Goal: Complete application form

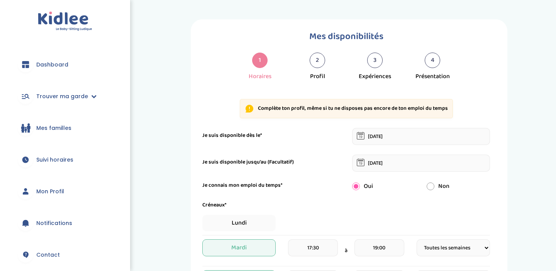
select select "1"
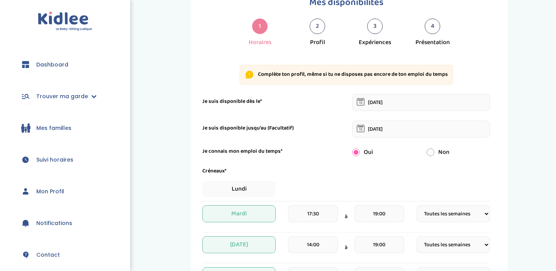
scroll to position [37, 0]
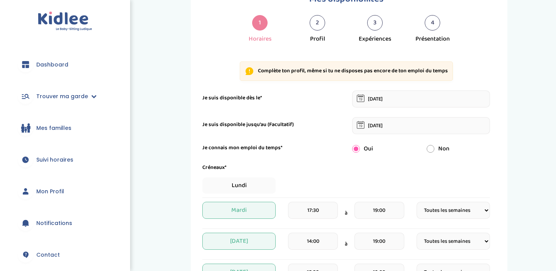
click at [395, 128] on input "30-05-2026" at bounding box center [421, 125] width 138 height 17
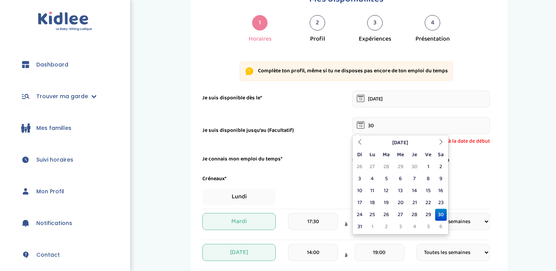
type input "3"
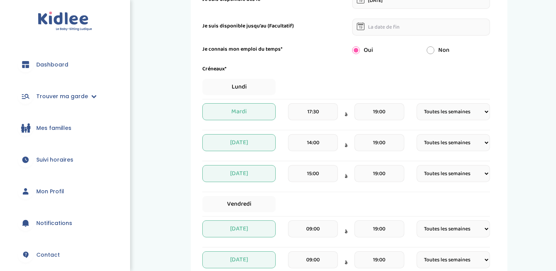
scroll to position [140, 0]
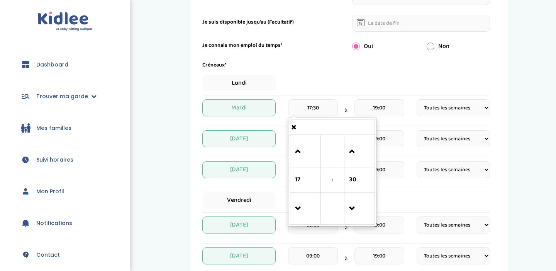
click at [317, 108] on input "17:30" at bounding box center [313, 107] width 50 height 17
click at [329, 109] on input "17:30" at bounding box center [313, 107] width 50 height 17
click at [298, 153] on span at bounding box center [305, 151] width 21 height 21
click at [298, 203] on span at bounding box center [305, 208] width 21 height 21
click at [353, 207] on span at bounding box center [359, 208] width 21 height 21
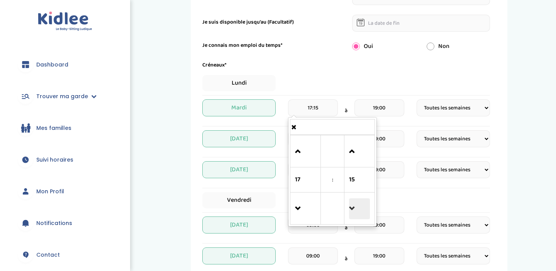
click at [353, 207] on span at bounding box center [359, 208] width 21 height 21
type input "17:00"
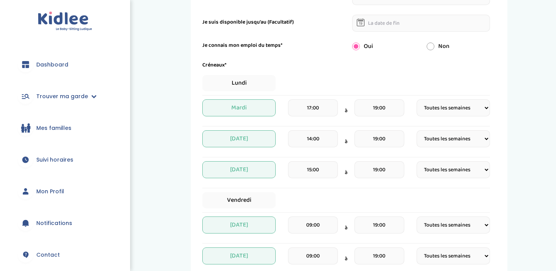
click at [313, 77] on div "Lundi" at bounding box center [346, 83] width 288 height 16
click at [382, 108] on input "19:00" at bounding box center [380, 107] width 50 height 17
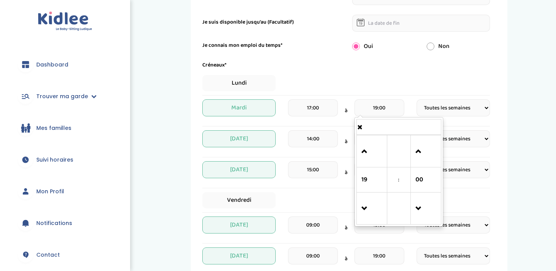
click at [381, 90] on div "Lundi" at bounding box center [346, 83] width 288 height 16
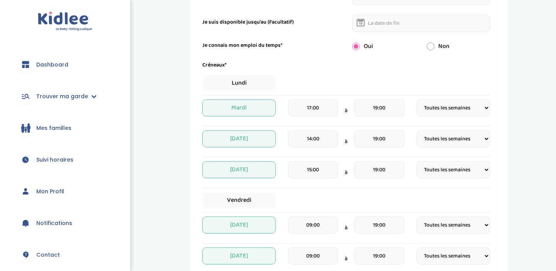
click at [446, 109] on select "Fréquence Toutes les semaines Toutes les 2 semaines Tous les mois" at bounding box center [453, 107] width 73 height 17
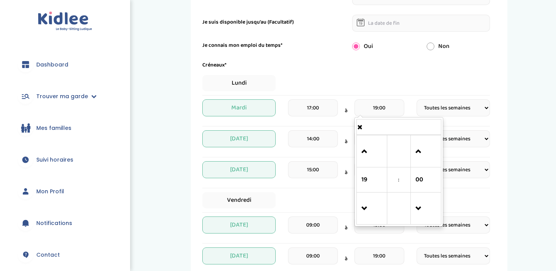
click at [385, 107] on input "19:00" at bounding box center [380, 107] width 50 height 17
click at [372, 151] on span at bounding box center [372, 151] width 21 height 21
click at [371, 151] on span at bounding box center [372, 151] width 21 height 21
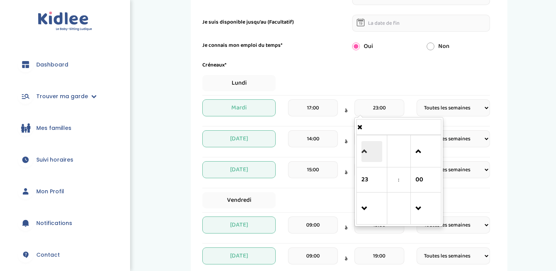
click at [371, 151] on span at bounding box center [372, 151] width 21 height 21
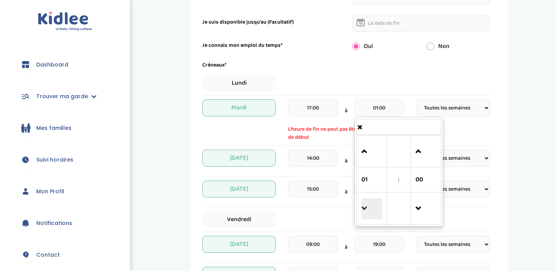
click at [369, 207] on span at bounding box center [372, 208] width 21 height 21
type input "23:00"
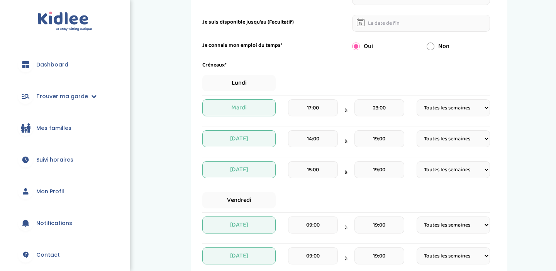
click at [360, 77] on div "Lundi" at bounding box center [346, 83] width 288 height 16
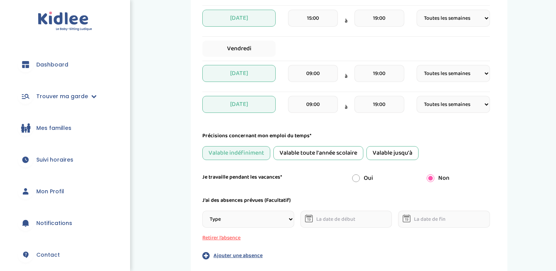
scroll to position [292, 0]
click at [399, 150] on div "Valable jusqu'à" at bounding box center [393, 152] width 52 height 14
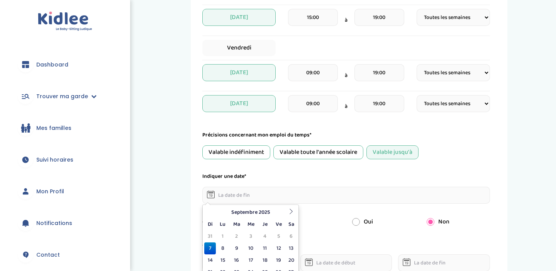
click at [277, 191] on input "text" at bounding box center [346, 195] width 288 height 17
click at [383, 75] on input "19:00" at bounding box center [380, 72] width 50 height 17
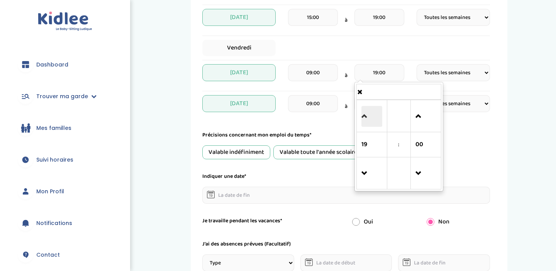
click at [364, 109] on span at bounding box center [372, 116] width 21 height 21
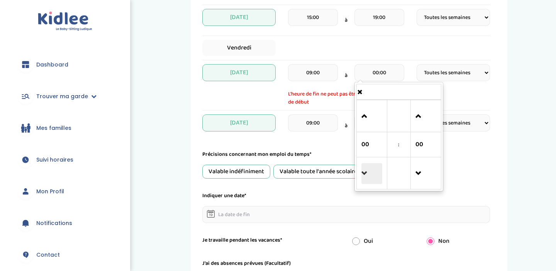
click at [370, 176] on span at bounding box center [372, 173] width 21 height 21
type input "23:00"
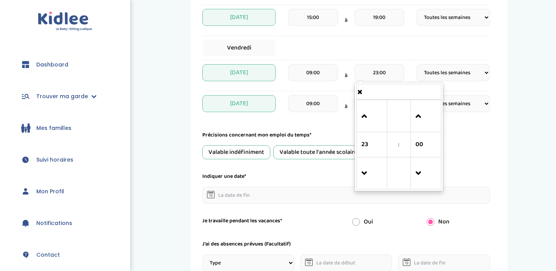
click at [480, 152] on div "Valable indéfiniment Valable toute l'année scolaire Valable jusqu'à" at bounding box center [346, 152] width 288 height 14
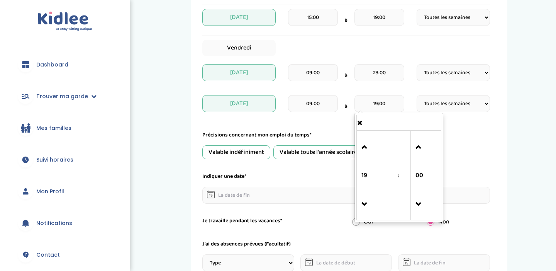
click at [394, 102] on input "19:00" at bounding box center [380, 103] width 50 height 17
click at [372, 142] on span at bounding box center [372, 147] width 21 height 21
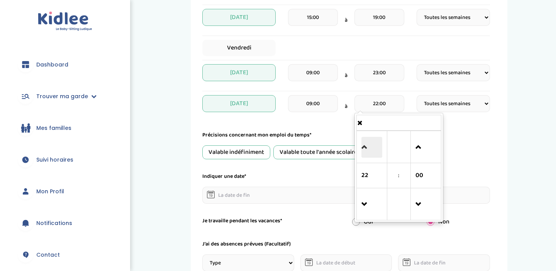
type input "23:00"
click at [479, 144] on div "Précisions concernant mon emploi du temps* Valable indéfiniment Valable toute l…" at bounding box center [346, 145] width 288 height 28
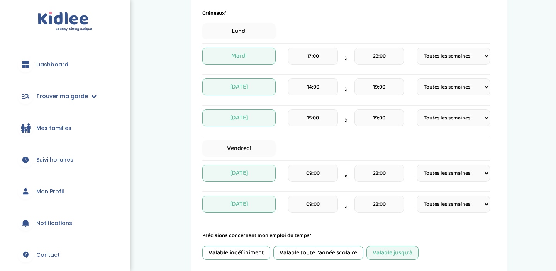
scroll to position [191, 0]
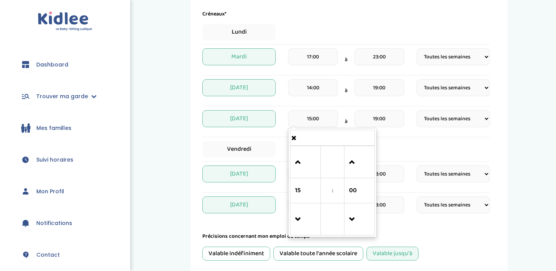
click at [311, 119] on input "15:00" at bounding box center [313, 118] width 50 height 17
click at [298, 211] on span at bounding box center [305, 219] width 21 height 21
type input "12:00"
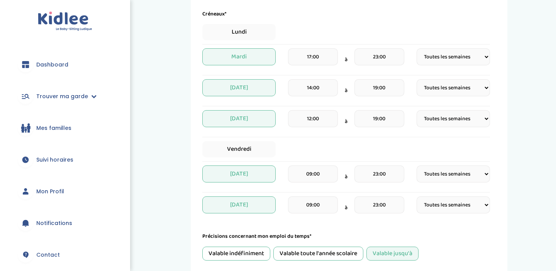
click at [376, 116] on input "19:00" at bounding box center [380, 118] width 50 height 17
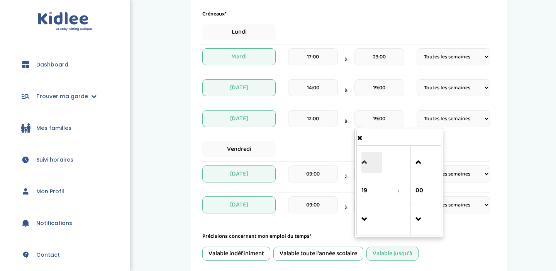
click at [369, 164] on span at bounding box center [372, 162] width 21 height 21
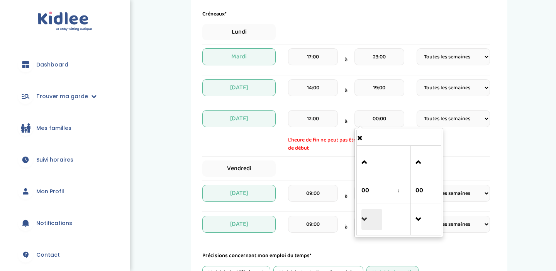
click at [364, 220] on span at bounding box center [372, 219] width 21 height 21
type input "23:00"
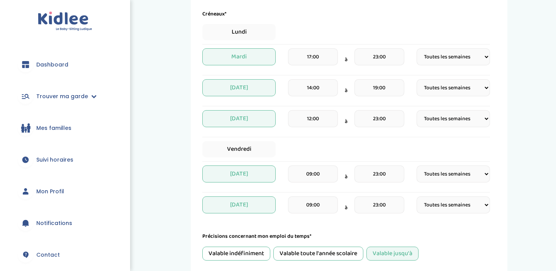
click at [459, 147] on div "Vendredi" at bounding box center [346, 149] width 288 height 16
click at [454, 124] on select "Fréquence Toutes les semaines Toutes les 2 semaines Tous les mois" at bounding box center [453, 118] width 73 height 17
select select "2"
click at [457, 128] on div "Jeudi 12:00 à 23:00 Fréquence Toutes les semaines Toutes les 2 semaines Tous le…" at bounding box center [346, 121] width 288 height 23
click at [306, 86] on input "14:00" at bounding box center [313, 87] width 50 height 17
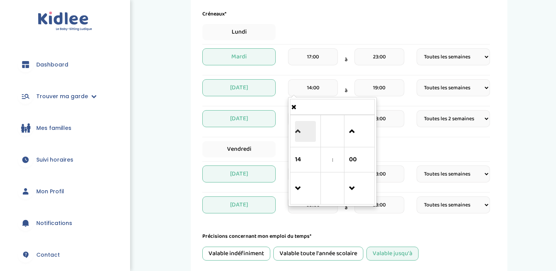
click at [303, 135] on span at bounding box center [305, 131] width 21 height 21
click at [350, 130] on span at bounding box center [359, 131] width 21 height 21
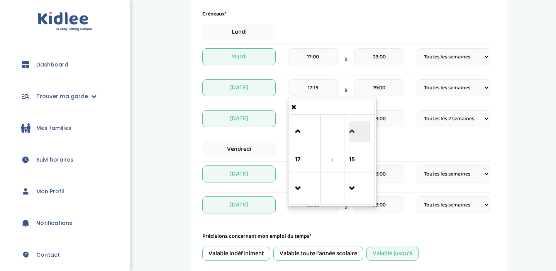
type input "17:30"
click at [396, 149] on div "Vendredi" at bounding box center [346, 149] width 288 height 16
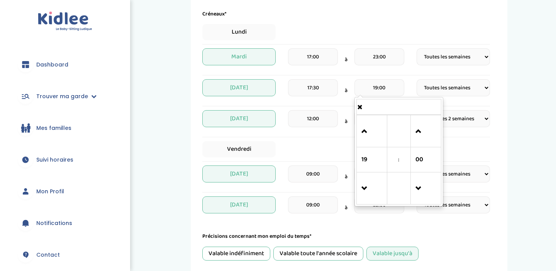
click at [382, 89] on input "19:00" at bounding box center [380, 87] width 50 height 17
click at [370, 131] on span at bounding box center [372, 131] width 21 height 21
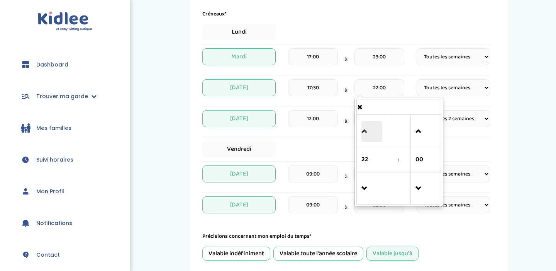
type input "23:00"
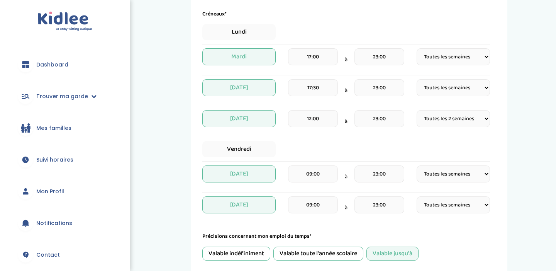
click at [463, 145] on div "Vendredi" at bounding box center [346, 149] width 288 height 16
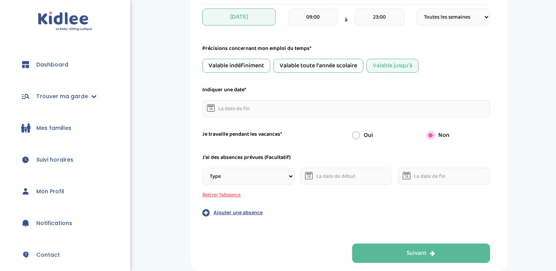
scroll to position [379, 0]
click at [274, 108] on input "text" at bounding box center [346, 108] width 288 height 17
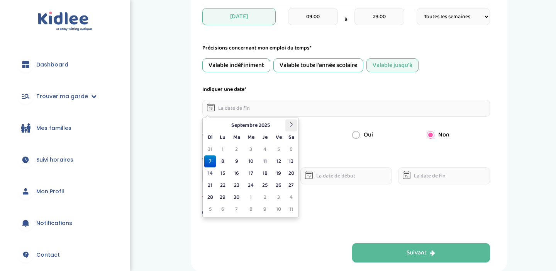
click at [290, 123] on icon at bounding box center [291, 124] width 5 height 5
click at [223, 180] on td "19" at bounding box center [223, 185] width 14 height 12
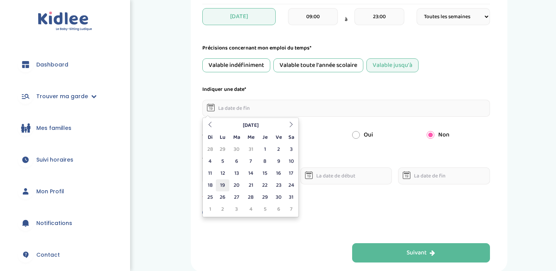
type input "[DATE]"
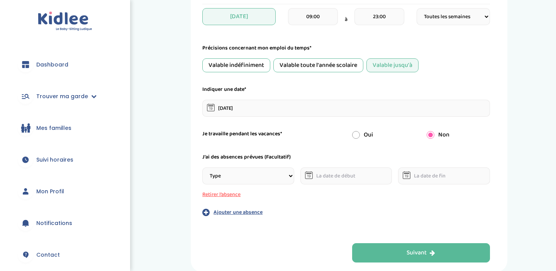
click at [354, 134] on input "radio" at bounding box center [356, 135] width 8 height 8
radio input "true"
radio input "false"
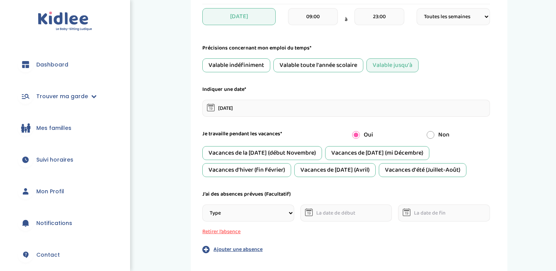
click at [378, 152] on div "Vacances de [DATE] (mi Décembre)" at bounding box center [377, 153] width 104 height 14
click at [269, 172] on div "Vacances d'hiver (fin Février)" at bounding box center [246, 170] width 89 height 14
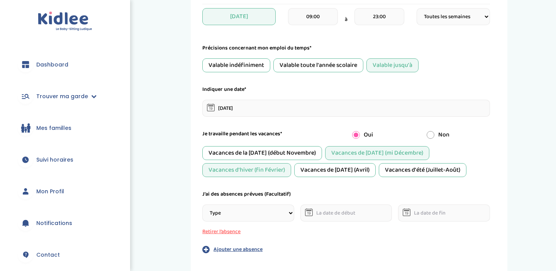
click at [318, 170] on div "Vacances de [DATE] (Avril)" at bounding box center [335, 170] width 82 height 14
click at [423, 171] on div "Vacances d'été (Juillet-Août)" at bounding box center [423, 170] width 88 height 14
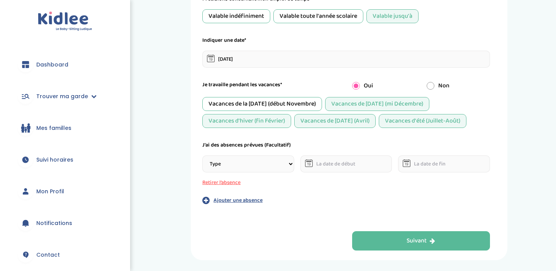
scroll to position [431, 0]
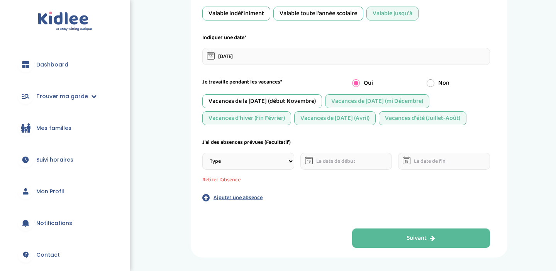
click at [278, 163] on select "Type Stages Alternances Vacances Partiels Autre" at bounding box center [248, 161] width 92 height 17
select select "Partiels"
click at [333, 162] on input "text" at bounding box center [347, 161] width 92 height 17
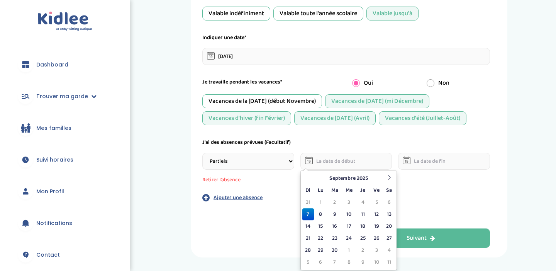
click at [333, 162] on input "text" at bounding box center [347, 161] width 92 height 17
click at [287, 180] on button "Retirer l’absence" at bounding box center [248, 180] width 92 height 8
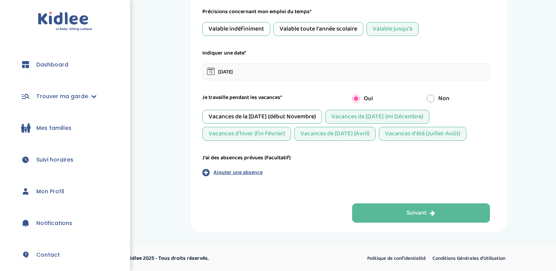
scroll to position [415, 0]
click at [245, 173] on p "Ajouter une absence" at bounding box center [238, 173] width 49 height 8
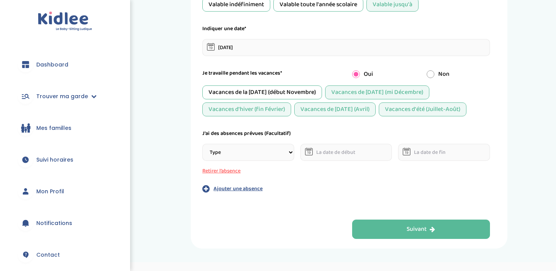
scroll to position [456, 0]
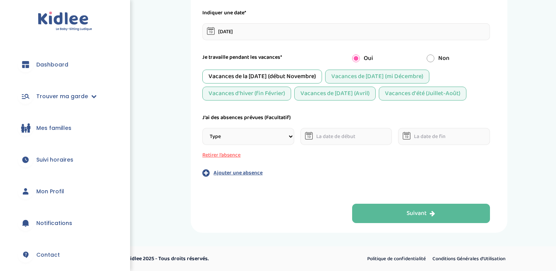
click at [286, 132] on select "Type Stages Alternances Vacances Partiels Autre" at bounding box center [248, 136] width 92 height 17
select select "Partiels"
click at [220, 154] on button "Retirer l’absence" at bounding box center [248, 155] width 92 height 8
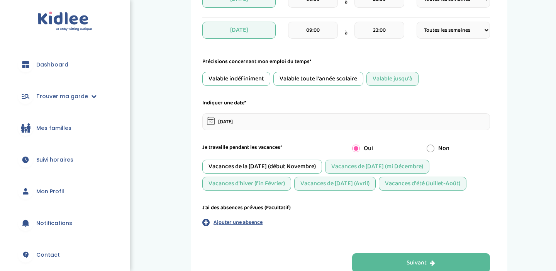
scroll to position [365, 0]
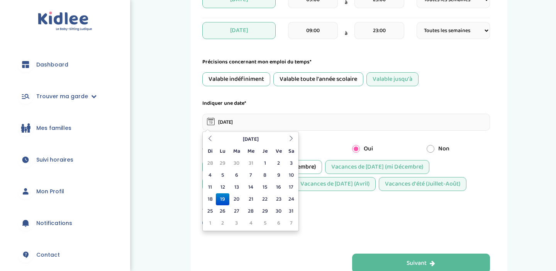
click at [301, 126] on input "[DATE]" at bounding box center [346, 122] width 288 height 17
click at [302, 105] on div "Indiquer une date*" at bounding box center [346, 103] width 288 height 8
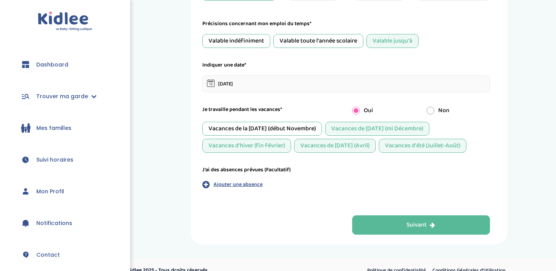
scroll to position [415, 0]
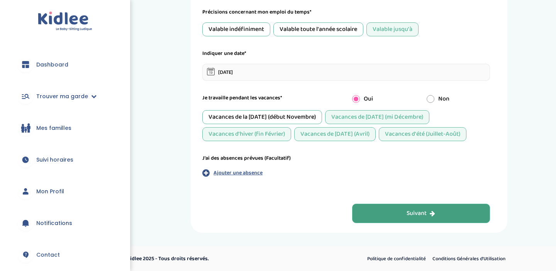
click at [390, 210] on button "Suivant" at bounding box center [421, 213] width 138 height 19
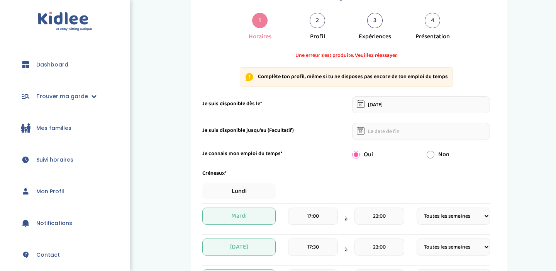
scroll to position [29, 0]
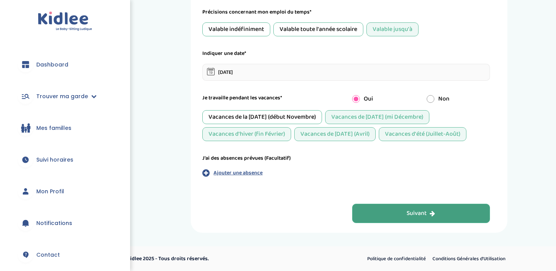
click at [385, 211] on button "Suivant" at bounding box center [421, 213] width 138 height 19
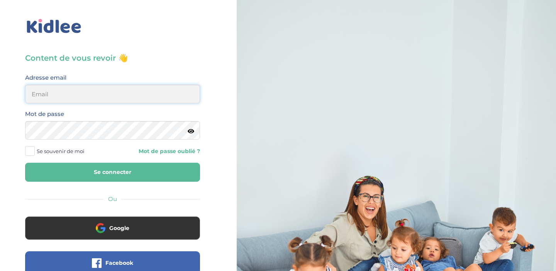
click at [86, 90] on input "email" at bounding box center [112, 94] width 175 height 19
type input "[EMAIL_ADDRESS][DOMAIN_NAME]"
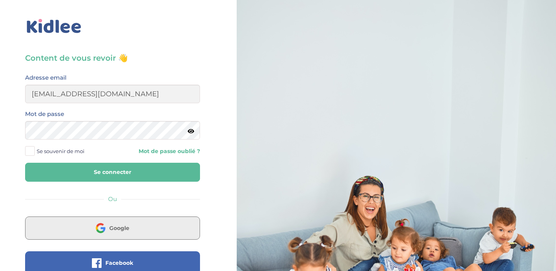
click at [100, 223] on img at bounding box center [101, 228] width 10 height 10
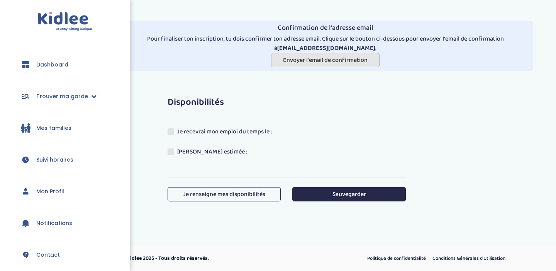
click at [318, 63] on span "Envoyer l'email de confirmation" at bounding box center [325, 60] width 85 height 10
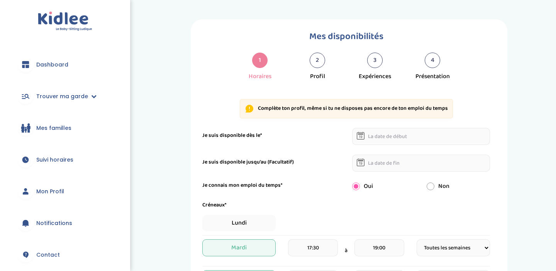
select select "1"
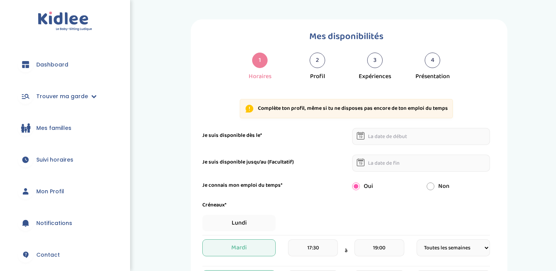
click at [389, 139] on input "text" at bounding box center [421, 136] width 138 height 17
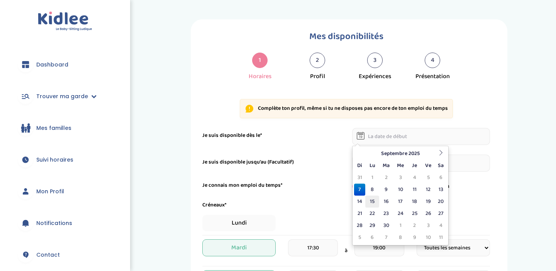
click at [371, 201] on td "15" at bounding box center [373, 202] width 14 height 12
type input "[DATE]"
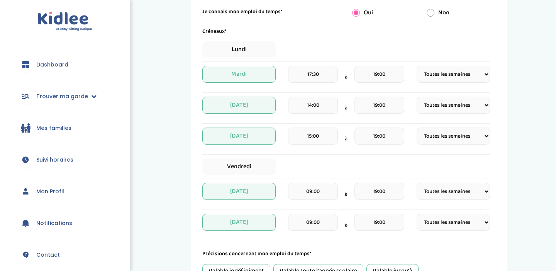
scroll to position [175, 0]
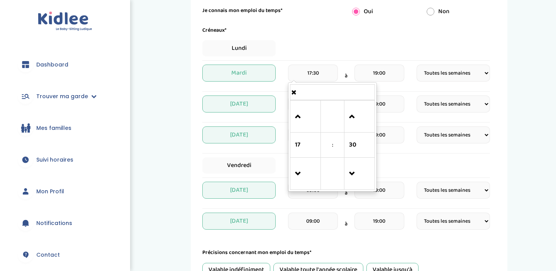
click at [323, 74] on input "17:30" at bounding box center [313, 73] width 50 height 17
click at [353, 170] on span at bounding box center [359, 173] width 21 height 21
type input "17:00"
click at [383, 76] on input "19:00" at bounding box center [380, 73] width 50 height 17
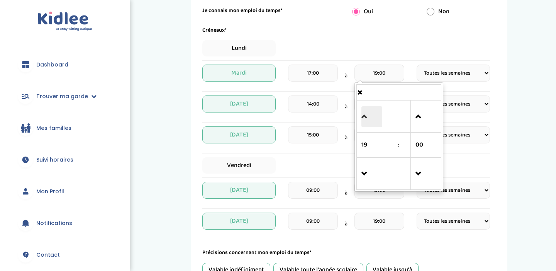
click at [373, 114] on span at bounding box center [372, 116] width 21 height 21
type input "23:00"
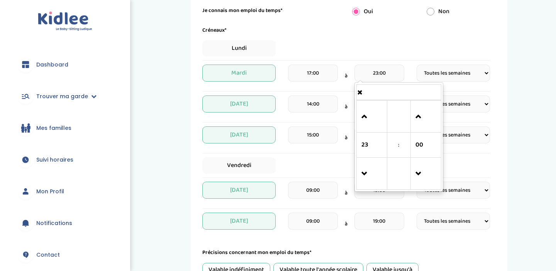
click at [383, 48] on div "Lundi" at bounding box center [346, 48] width 288 height 16
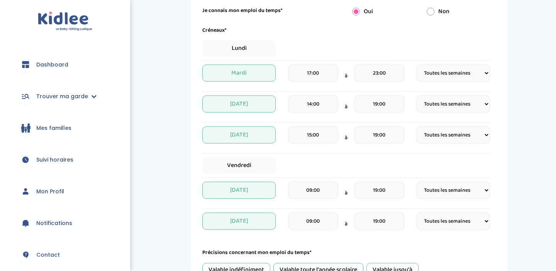
click at [320, 105] on input "14:00" at bounding box center [313, 103] width 50 height 17
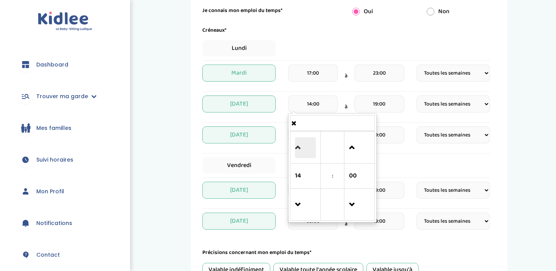
click at [305, 154] on span at bounding box center [305, 147] width 21 height 21
click at [304, 154] on span at bounding box center [305, 147] width 21 height 21
click at [352, 151] on span at bounding box center [359, 147] width 21 height 21
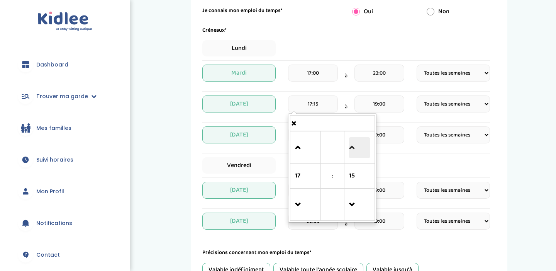
type input "17:30"
click at [388, 104] on input "19:00" at bounding box center [380, 103] width 50 height 17
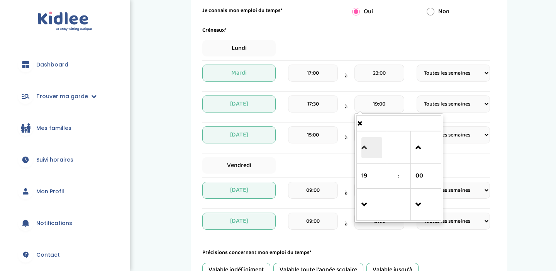
click at [366, 137] on span at bounding box center [372, 147] width 21 height 21
type input "23:00"
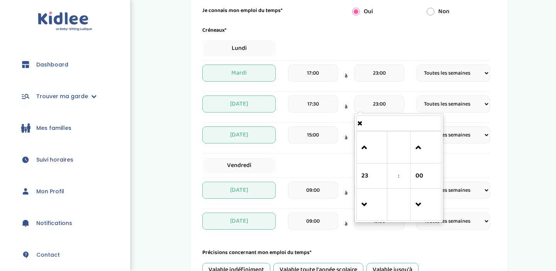
click at [340, 47] on div "Lundi" at bounding box center [346, 48] width 288 height 16
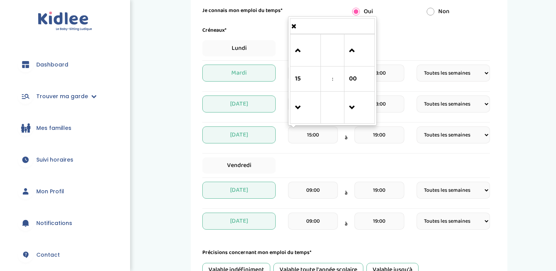
click at [318, 135] on input "15:00" at bounding box center [313, 134] width 50 height 17
click at [299, 104] on span at bounding box center [305, 107] width 21 height 21
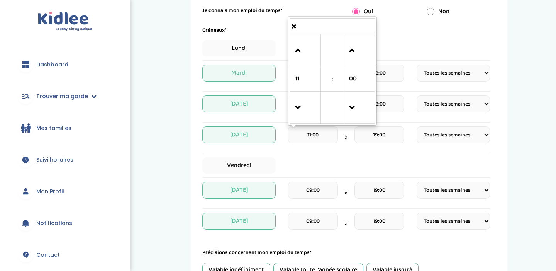
click at [294, 46] on td at bounding box center [306, 50] width 31 height 32
click at [301, 52] on span at bounding box center [305, 50] width 21 height 21
type input "12:00"
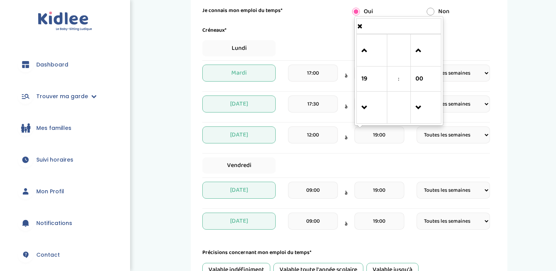
click at [377, 141] on input "19:00" at bounding box center [380, 134] width 50 height 17
click at [365, 55] on span at bounding box center [372, 50] width 21 height 21
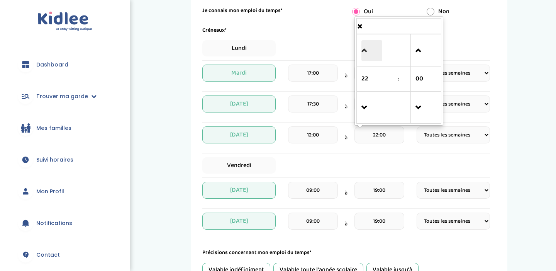
type input "23:00"
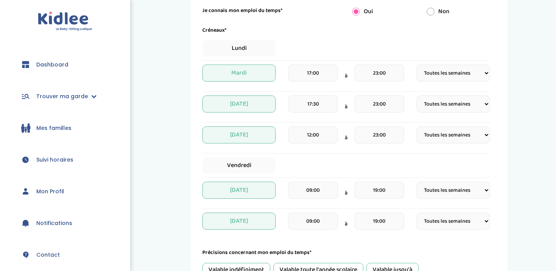
click at [338, 53] on div "Lundi" at bounding box center [346, 48] width 288 height 16
click at [451, 126] on select "Fréquence Toutes les semaines Toutes les 2 semaines Tous les mois" at bounding box center [453, 134] width 73 height 17
select select "2"
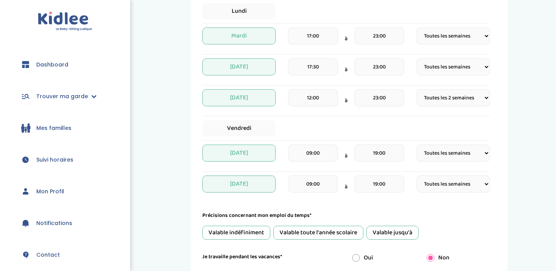
scroll to position [214, 0]
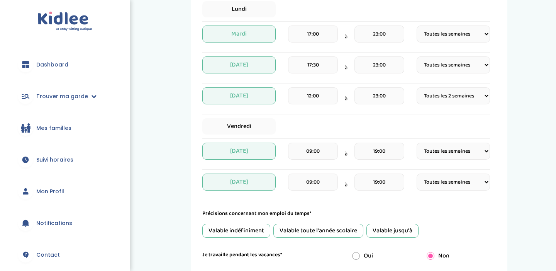
click at [379, 153] on input "19:00" at bounding box center [380, 151] width 50 height 17
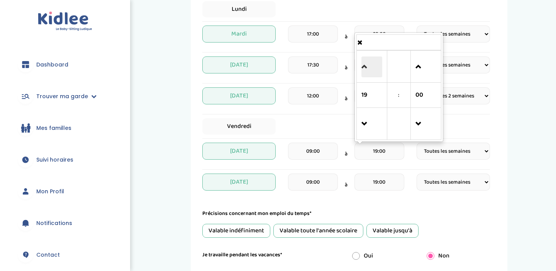
click at [364, 63] on span at bounding box center [372, 66] width 21 height 21
type input "23:00"
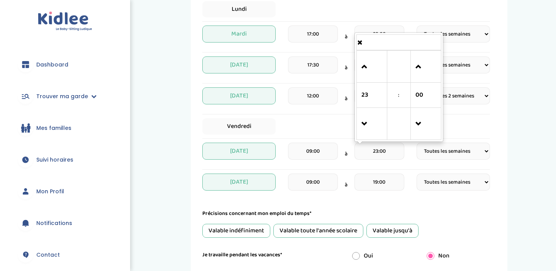
click at [370, 176] on input "19:00" at bounding box center [380, 181] width 50 height 17
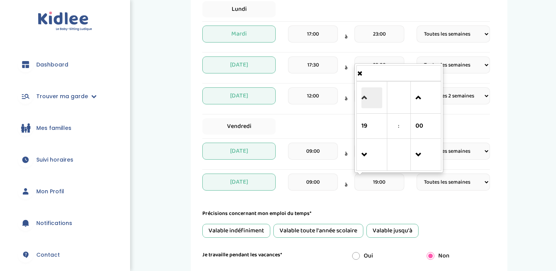
click at [372, 95] on span at bounding box center [372, 97] width 21 height 21
type input "23:00"
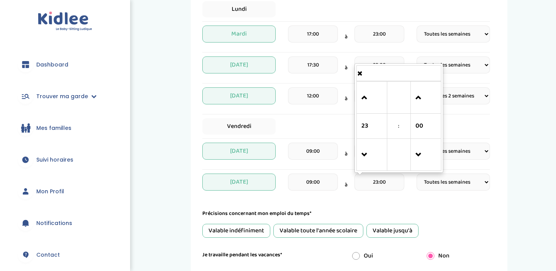
click at [517, 131] on div "Mes disponibilités 1 Horaires 2 Profil 3 Expériences 4 Présentation Indique nou…" at bounding box center [349, 79] width 403 height 547
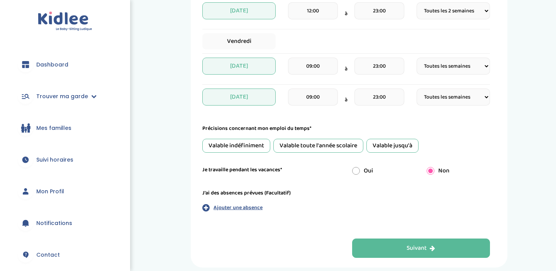
scroll to position [333, 0]
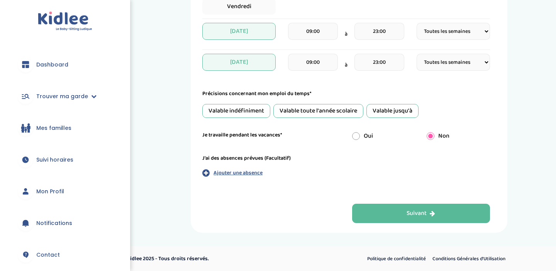
click at [379, 112] on div "Valable jusqu'à" at bounding box center [393, 111] width 52 height 14
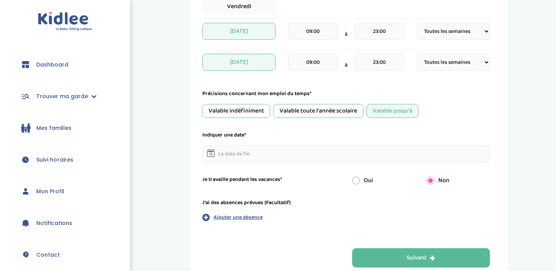
click at [265, 154] on input "text" at bounding box center [346, 153] width 288 height 17
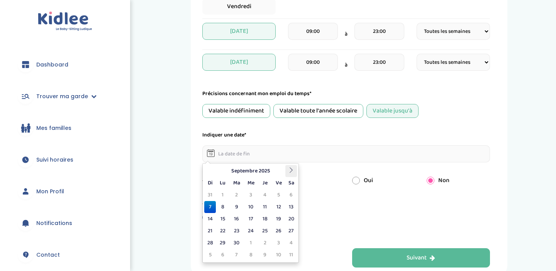
click at [293, 169] on icon at bounding box center [291, 169] width 5 height 5
click at [221, 230] on td "19" at bounding box center [223, 231] width 14 height 12
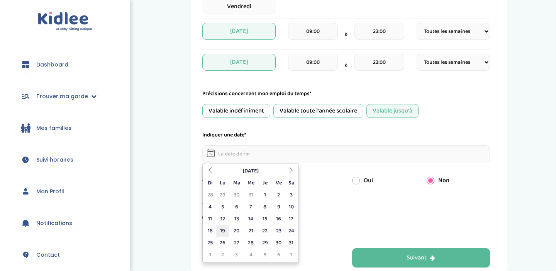
type input "[DATE]"
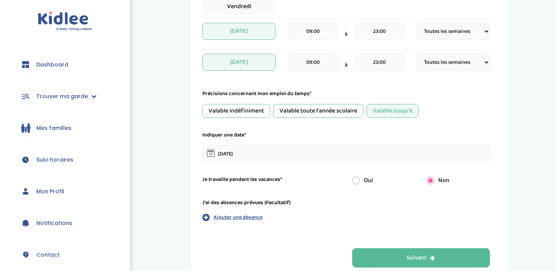
click at [355, 182] on input "radio" at bounding box center [356, 181] width 8 height 8
radio input "true"
radio input "false"
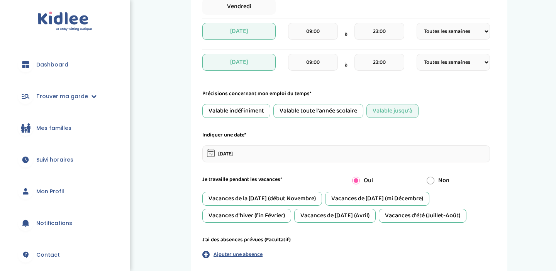
click at [382, 204] on div "Vacances de [DATE] (mi Décembre)" at bounding box center [377, 199] width 104 height 14
click at [395, 209] on div "Vacances d'été (Juillet-Août)" at bounding box center [423, 216] width 88 height 14
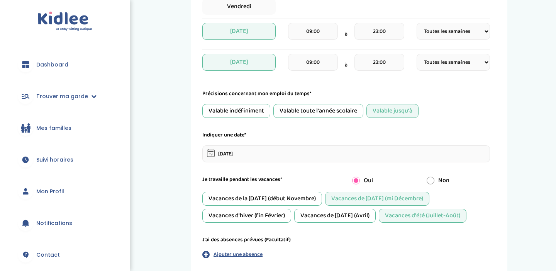
click at [346, 211] on div "Vacances de [DATE] (Avril)" at bounding box center [335, 216] width 82 height 14
click at [267, 215] on div "Vacances d'hiver (fin Février)" at bounding box center [246, 216] width 89 height 14
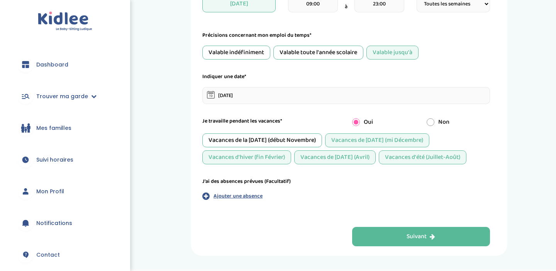
scroll to position [398, 0]
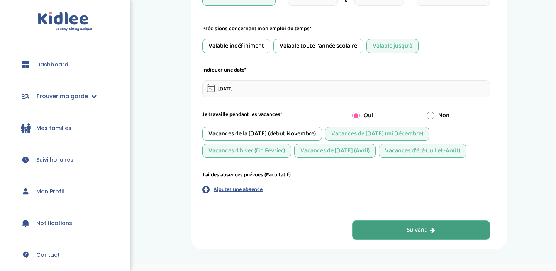
click at [432, 236] on button "Suivant" at bounding box center [421, 229] width 138 height 19
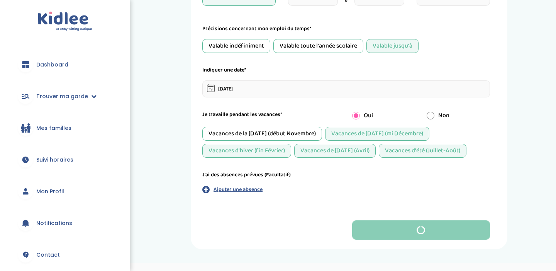
scroll to position [0, 0]
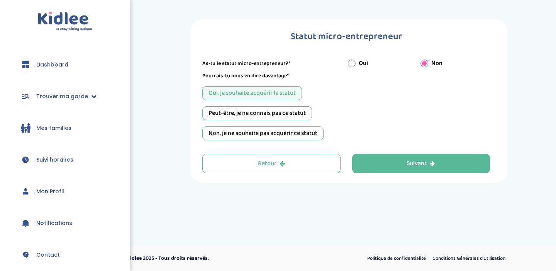
click at [293, 117] on div "Peut-être, je ne connais pas ce statut" at bounding box center [257, 113] width 110 height 14
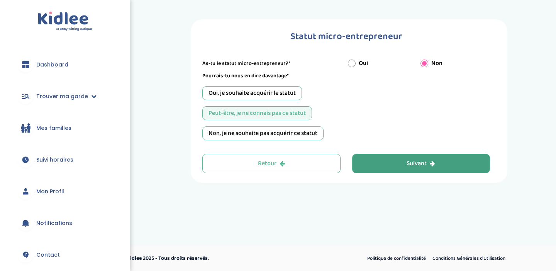
click at [392, 162] on button "Suivant" at bounding box center [421, 163] width 138 height 19
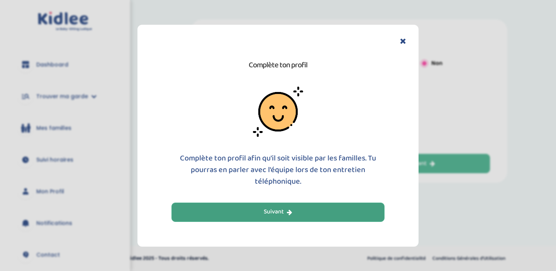
click at [331, 207] on button "Suivant" at bounding box center [278, 211] width 213 height 19
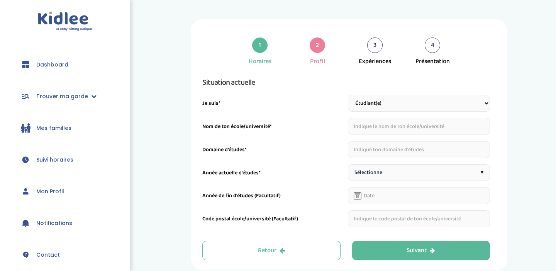
click at [395, 126] on input "text" at bounding box center [419, 126] width 143 height 17
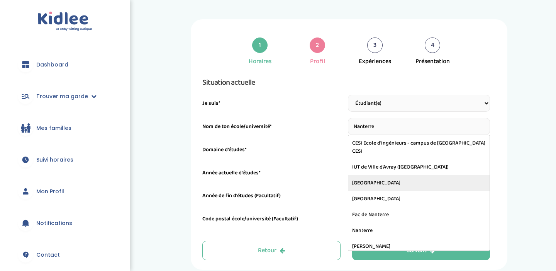
type input "[GEOGRAPHIC_DATA]"
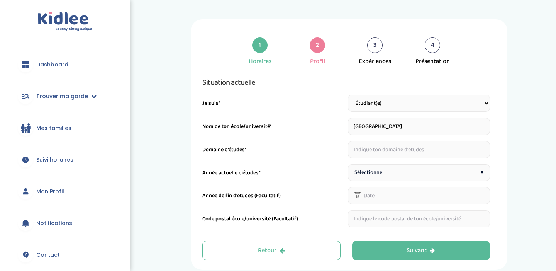
click at [397, 152] on input "text" at bounding box center [419, 149] width 143 height 17
click at [371, 150] on input "Droit Francais et espagnol" at bounding box center [419, 149] width 143 height 17
type input "Droit francais et espagnol"
click at [401, 173] on div "Sélectionne ▾" at bounding box center [419, 172] width 143 height 17
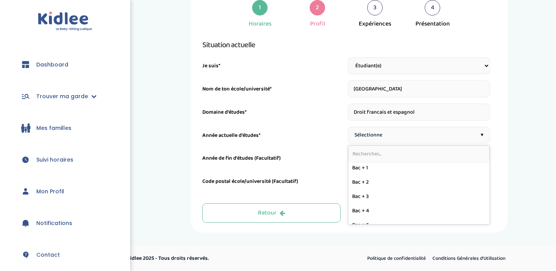
scroll to position [101, 0]
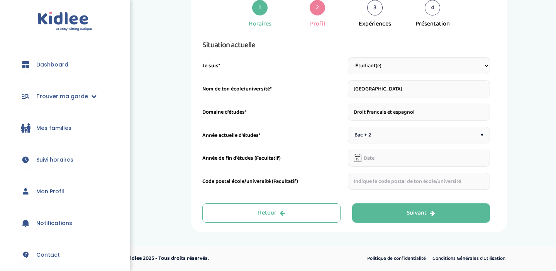
click at [371, 179] on input "text" at bounding box center [419, 181] width 143 height 17
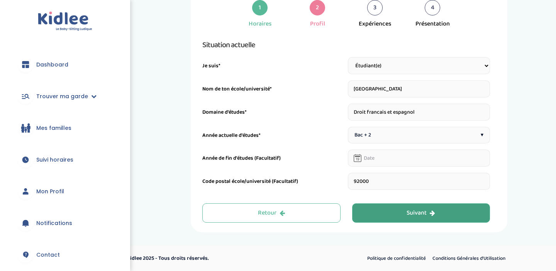
type input "92000"
click at [454, 215] on button "Suivant" at bounding box center [421, 212] width 138 height 19
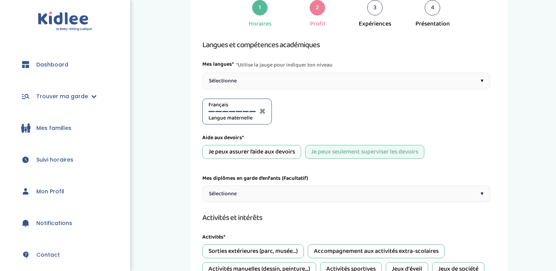
scroll to position [29, 0]
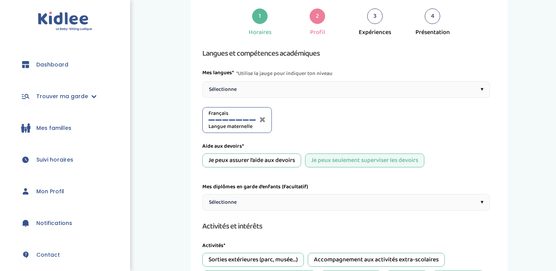
click at [409, 87] on div "Sélectionne ▾" at bounding box center [346, 89] width 288 height 17
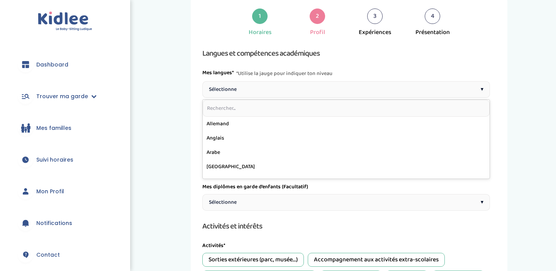
click at [409, 87] on div "Sélectionne ▾" at bounding box center [346, 89] width 288 height 17
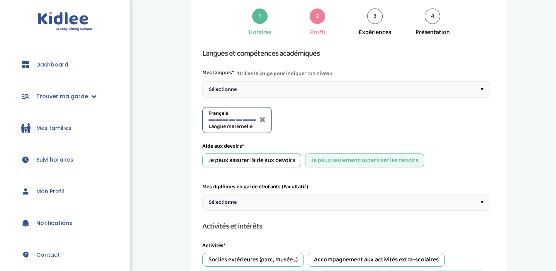
click at [409, 87] on div "Sélectionne ▾" at bounding box center [346, 89] width 288 height 17
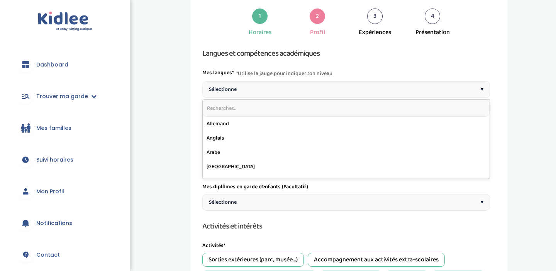
click at [351, 104] on input "text" at bounding box center [346, 108] width 287 height 17
type input "ang"
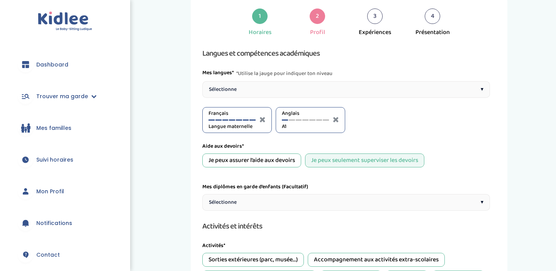
click at [313, 121] on div "Anglais A1" at bounding box center [305, 119] width 47 height 21
click at [297, 118] on div "Anglais A1" at bounding box center [305, 119] width 47 height 21
click at [292, 114] on span "Anglais" at bounding box center [305, 113] width 47 height 8
click at [292, 122] on div "Anglais A1" at bounding box center [305, 119] width 47 height 21
click at [291, 121] on div "Anglais A1" at bounding box center [305, 119] width 47 height 21
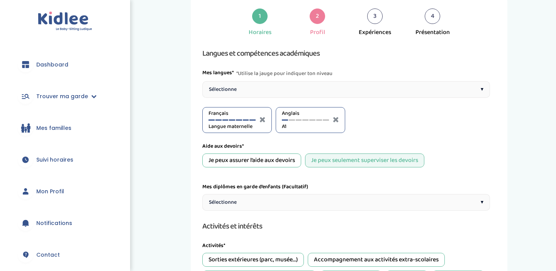
click at [292, 121] on div "Anglais A1" at bounding box center [305, 119] width 47 height 21
click at [303, 121] on div "Anglais A1" at bounding box center [305, 119] width 47 height 21
click at [313, 121] on div "Anglais A1" at bounding box center [305, 119] width 47 height 21
click at [324, 121] on div "Anglais A1" at bounding box center [305, 119] width 47 height 21
drag, startPoint x: 291, startPoint y: 122, endPoint x: 307, endPoint y: 122, distance: 15.8
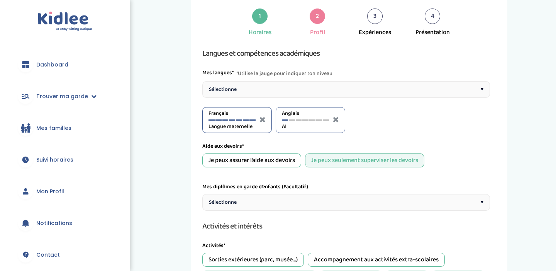
click at [307, 122] on div "Anglais A1" at bounding box center [305, 119] width 47 height 21
click at [295, 116] on span "Anglais" at bounding box center [305, 113] width 47 height 8
click at [296, 125] on span "A1" at bounding box center [305, 126] width 47 height 8
click at [308, 119] on div at bounding box center [306, 119] width 6 height 1
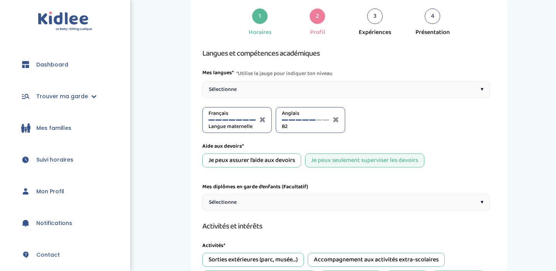
click at [313, 119] on div at bounding box center [312, 119] width 6 height 1
click at [321, 120] on div at bounding box center [319, 119] width 6 height 1
click at [325, 120] on div at bounding box center [326, 119] width 6 height 1
click at [320, 120] on div at bounding box center [319, 119] width 6 height 1
click at [313, 120] on div at bounding box center [312, 119] width 6 height 1
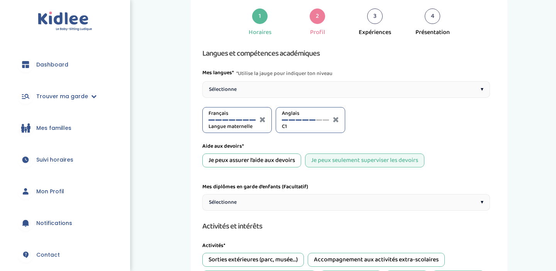
click at [307, 120] on div at bounding box center [306, 119] width 6 height 1
click at [303, 92] on div "Sélectionne ▾" at bounding box center [346, 89] width 288 height 17
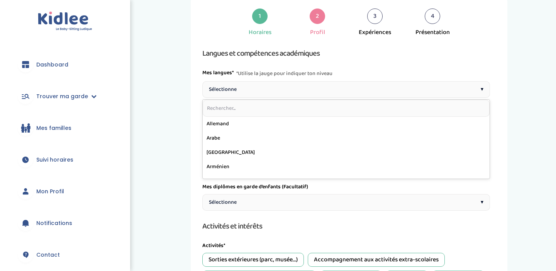
click at [293, 109] on input "text" at bounding box center [346, 108] width 287 height 17
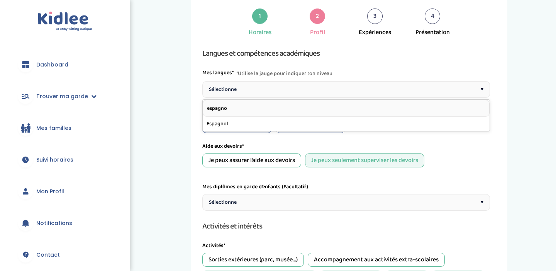
type input "espagnol"
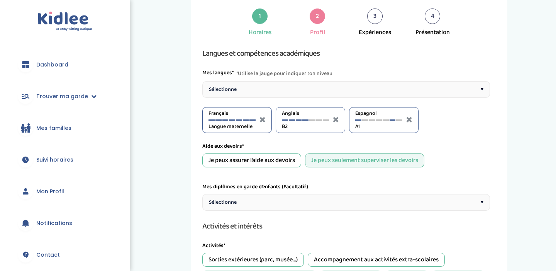
click at [395, 119] on div at bounding box center [393, 119] width 6 height 1
click at [285, 162] on div "Je peux assurer l’aide aux devoirs" at bounding box center [251, 160] width 99 height 14
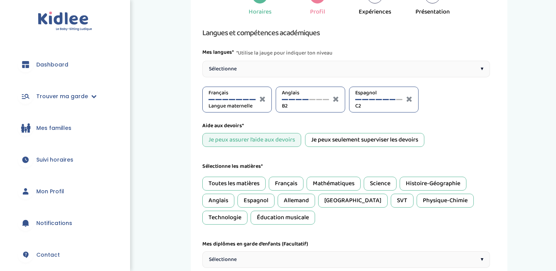
scroll to position [63, 0]
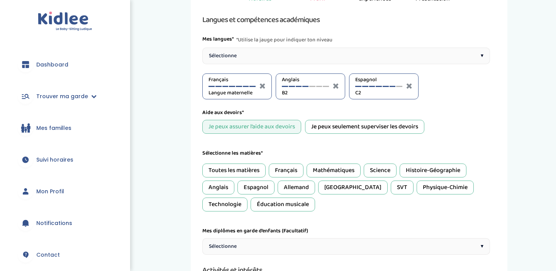
click at [340, 169] on div "Mathématiques" at bounding box center [334, 170] width 54 height 14
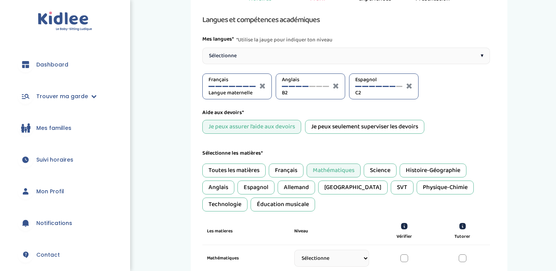
click at [383, 170] on div "Science" at bounding box center [380, 170] width 33 height 14
click at [262, 191] on div "Espagnol" at bounding box center [256, 187] width 37 height 14
click at [219, 191] on div "Anglais" at bounding box center [218, 187] width 32 height 14
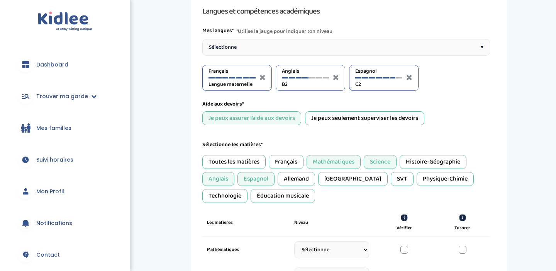
scroll to position [74, 0]
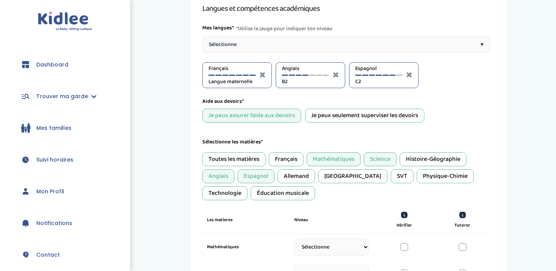
click at [259, 194] on div "Éducation musicale" at bounding box center [283, 193] width 65 height 14
click at [248, 186] on div "Technologie" at bounding box center [224, 193] width 45 height 14
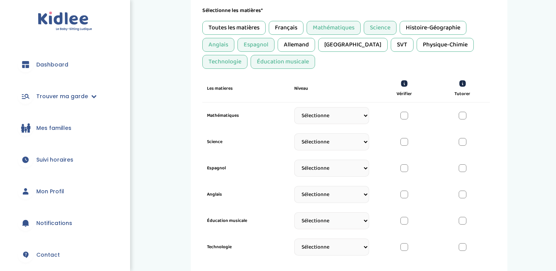
scroll to position [209, 0]
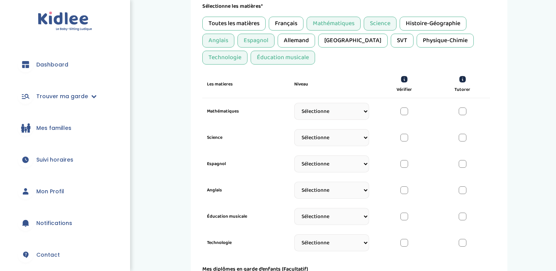
click at [363, 111] on select "Sélectionne CP [DATE] [DATE] CM1 CM2 6eme 5eme 4eme 3eme Seconde [GEOGRAPHIC_DA…" at bounding box center [331, 111] width 75 height 17
click at [350, 118] on select "Sélectionne CP [DATE] [DATE] CM1 CM2 6eme 5eme 4eme 3eme Seconde [GEOGRAPHIC_DA…" at bounding box center [331, 111] width 75 height 17
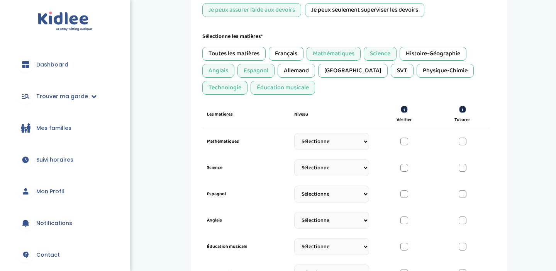
scroll to position [176, 0]
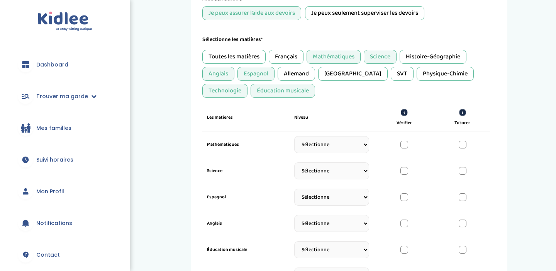
click at [252, 50] on div "Toutes les matières" at bounding box center [233, 57] width 63 height 14
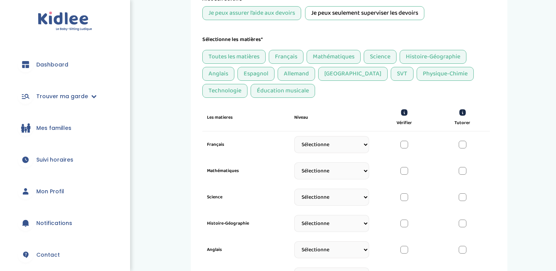
click at [305, 78] on div "Allemand" at bounding box center [296, 74] width 37 height 14
click at [328, 78] on div "[GEOGRAPHIC_DATA]" at bounding box center [353, 74] width 70 height 14
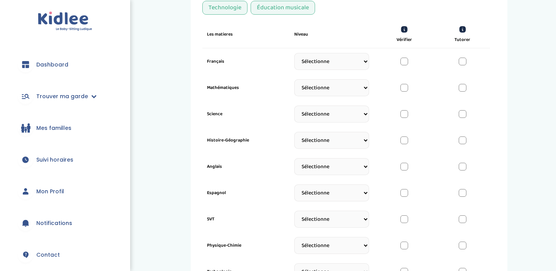
scroll to position [247, 0]
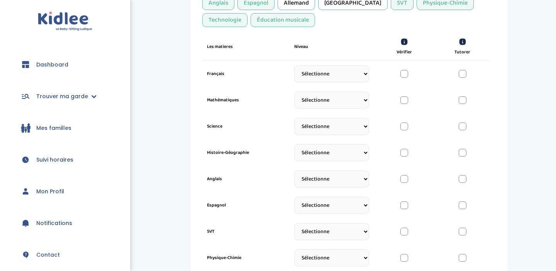
click at [351, 71] on select "Sélectionne CP [DATE] [DATE] CM1 CM2 6eme 5eme 4eme 3eme Seconde [GEOGRAPHIC_DA…" at bounding box center [331, 73] width 75 height 17
select select "3eme"
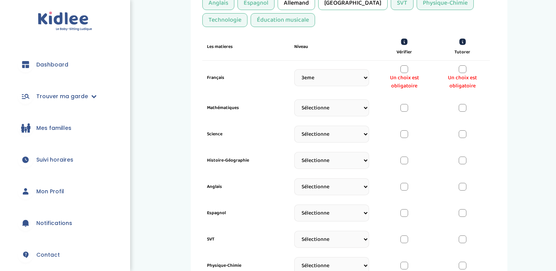
click at [405, 69] on div at bounding box center [405, 69] width 8 height 8
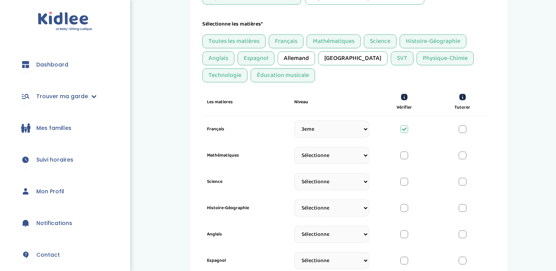
scroll to position [197, 0]
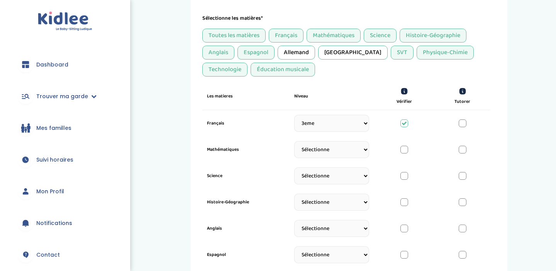
click at [466, 124] on div at bounding box center [463, 123] width 8 height 8
click at [405, 121] on div at bounding box center [405, 123] width 8 height 8
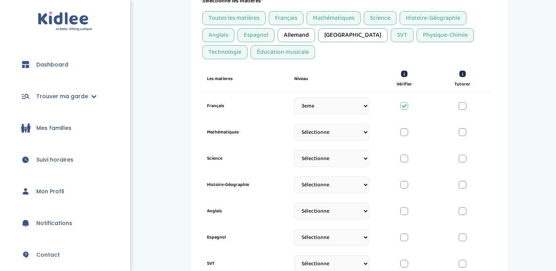
scroll to position [216, 0]
click at [344, 131] on select "Sélectionne CP [DATE] [DATE] CM1 CM2 6eme 5eme 4eme 3eme Seconde [GEOGRAPHIC_DA…" at bounding box center [331, 131] width 75 height 17
select select "3eme"
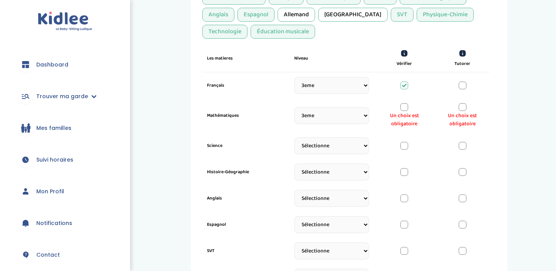
scroll to position [241, 0]
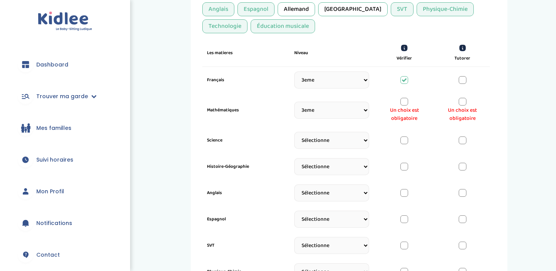
click at [356, 141] on select "Sélectionne CP [DATE] [DATE] CM1 CM2 6eme 5eme 4eme 3eme Seconde [GEOGRAPHIC_DA…" at bounding box center [331, 140] width 75 height 17
select select "3eme"
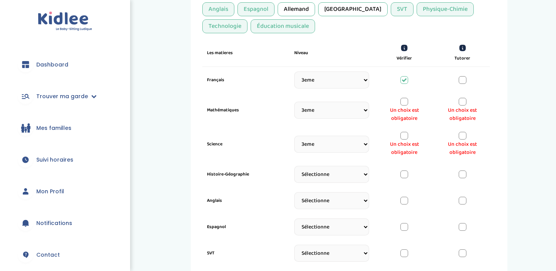
click at [331, 173] on select "Sélectionne CP [DATE] [DATE] CM1 CM2 6eme 5eme 4eme 3eme Seconde [GEOGRAPHIC_DA…" at bounding box center [331, 174] width 75 height 17
select select "3eme"
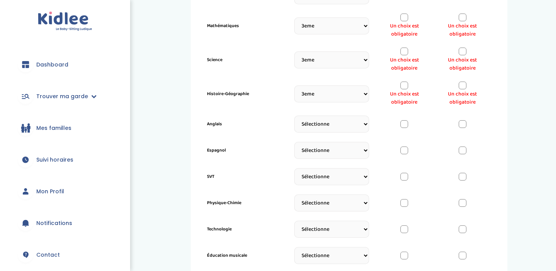
scroll to position [331, 0]
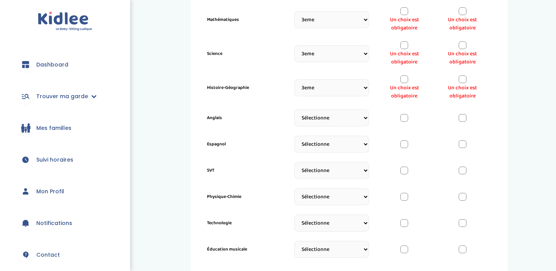
click at [346, 121] on select "Sélectionne CP [DATE] [DATE] CM1 CM2 6eme 5eme 4eme 3eme Seconde [GEOGRAPHIC_DA…" at bounding box center [331, 117] width 75 height 17
select select "Terminale"
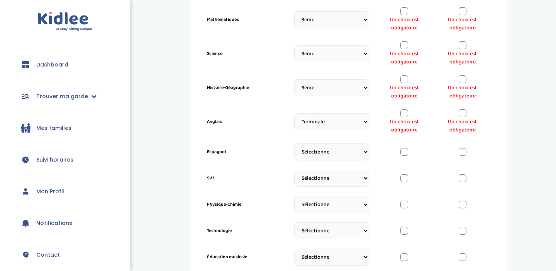
click at [339, 150] on select "Sélectionne CP [DATE] [DATE] CM1 CM2 6eme 5eme 4eme 3eme Seconde [GEOGRAPHIC_DA…" at bounding box center [331, 151] width 75 height 17
select select "Terminale"
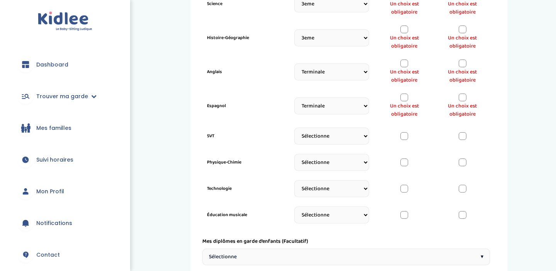
scroll to position [447, 0]
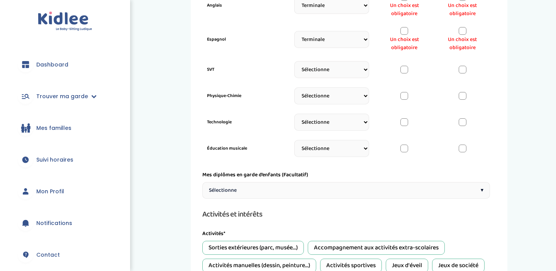
click at [357, 71] on select "Sélectionne CP [DATE] [DATE] CM1 CM2 6eme 5eme 4eme 3eme Seconde [GEOGRAPHIC_DA…" at bounding box center [331, 69] width 75 height 17
select select "3eme"
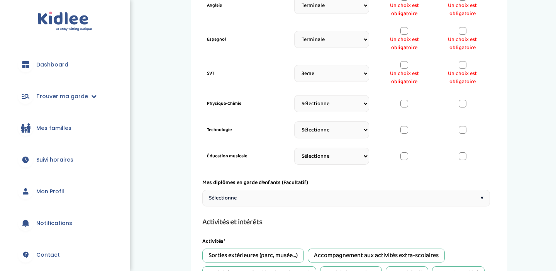
click at [332, 100] on select "Sélectionne CP [DATE] [DATE] CM1 CM2 6eme 5eme 4eme 3eme Seconde [GEOGRAPHIC_DA…" at bounding box center [331, 103] width 75 height 17
select select "3eme"
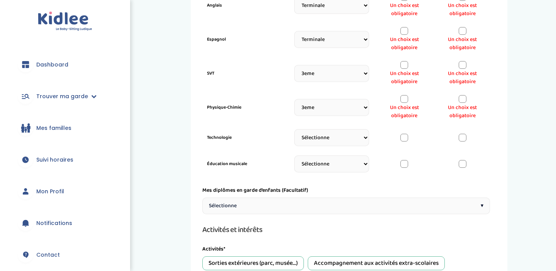
click at [334, 139] on select "Sélectionne CP [DATE] [DATE] CM1 CM2 6eme 5eme 4eme 3eme Seconde [GEOGRAPHIC_DA…" at bounding box center [331, 137] width 75 height 17
select select "3eme"
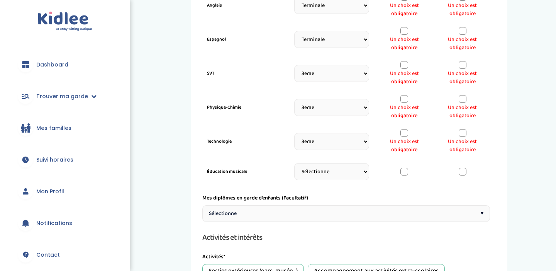
click at [336, 168] on select "Sélectionne CP [DATE] [DATE] CM1 CM2 6eme 5eme 4eme 3eme Seconde [GEOGRAPHIC_DA…" at bounding box center [331, 171] width 75 height 17
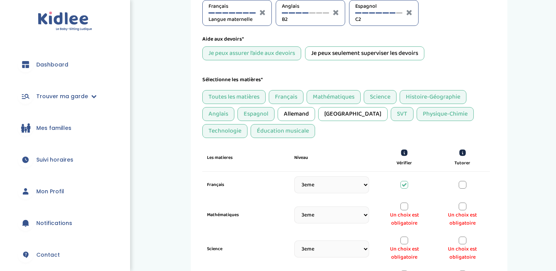
scroll to position [99, 0]
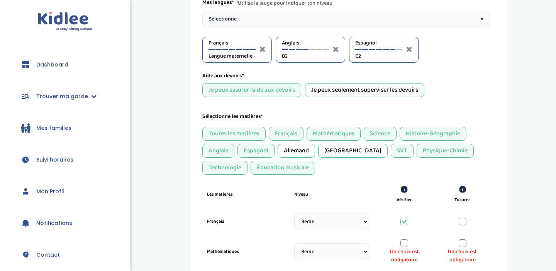
click at [251, 168] on div "Éducation musicale" at bounding box center [283, 168] width 65 height 14
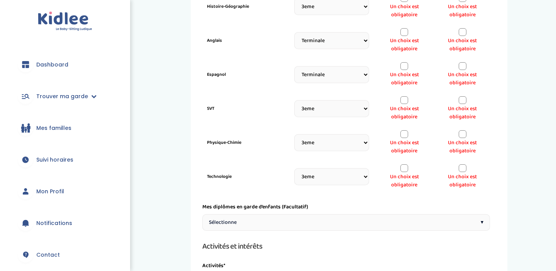
scroll to position [407, 0]
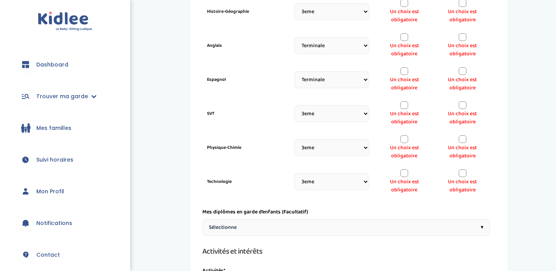
click at [463, 172] on div at bounding box center [463, 173] width 8 height 8
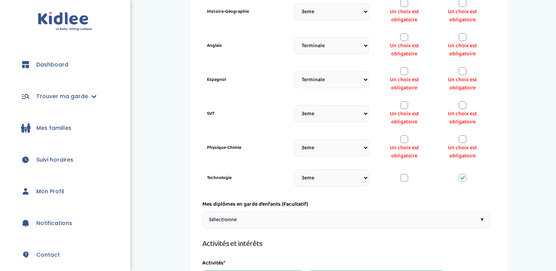
click at [463, 144] on span "Un choix est obligatoire" at bounding box center [463, 152] width 46 height 16
click at [464, 139] on div at bounding box center [463, 139] width 8 height 8
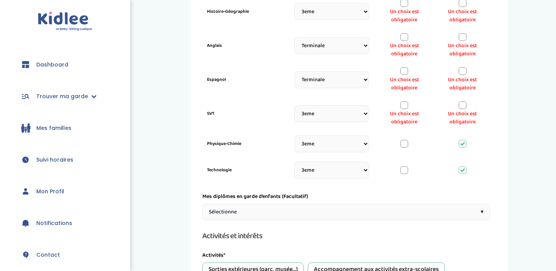
click at [461, 103] on div at bounding box center [463, 105] width 8 height 8
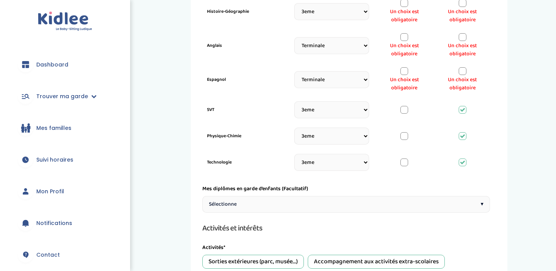
click at [463, 75] on div at bounding box center [463, 71] width 8 height 8
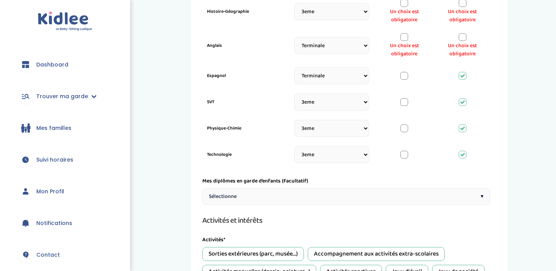
click at [463, 38] on div at bounding box center [463, 37] width 8 height 8
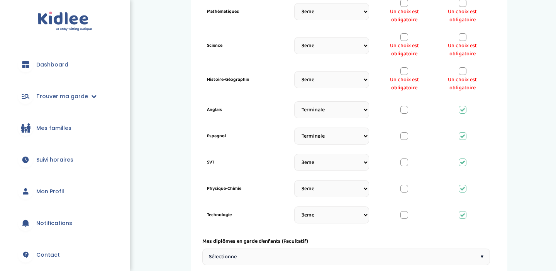
scroll to position [317, 0]
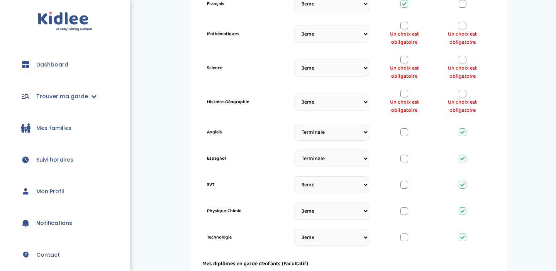
click at [462, 90] on div at bounding box center [463, 94] width 8 height 8
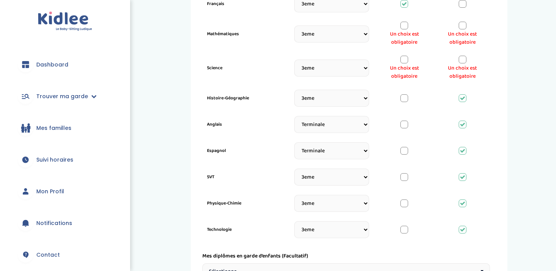
click at [464, 60] on div at bounding box center [463, 60] width 8 height 8
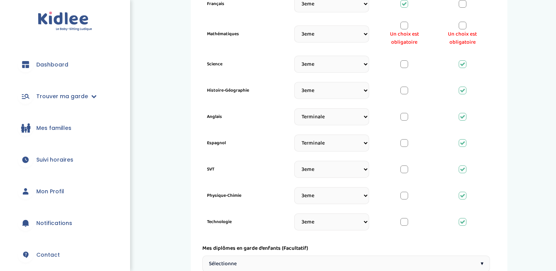
click at [464, 22] on div at bounding box center [463, 26] width 8 height 8
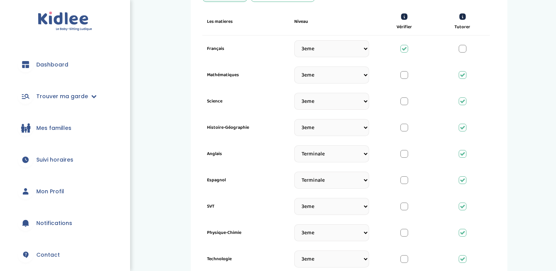
scroll to position [271, 0]
click at [404, 49] on icon at bounding box center [404, 49] width 5 height 5
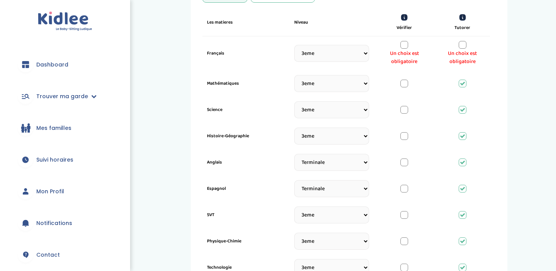
click at [466, 44] on div at bounding box center [463, 45] width 8 height 8
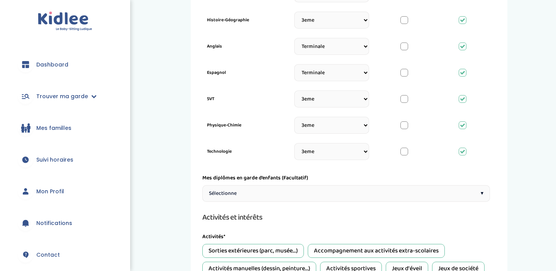
scroll to position [477, 0]
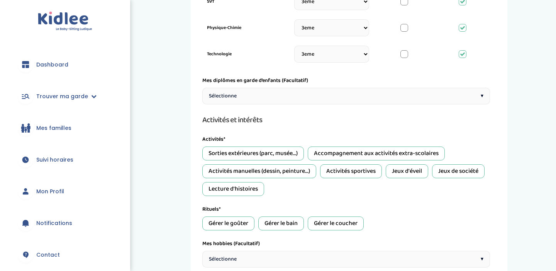
click at [404, 99] on div "Sélectionne ▾" at bounding box center [346, 96] width 288 height 17
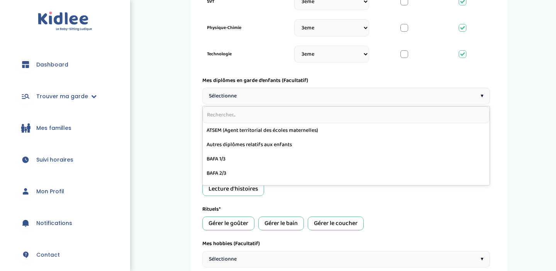
click at [403, 95] on div "Sélectionne ▾" at bounding box center [346, 96] width 288 height 17
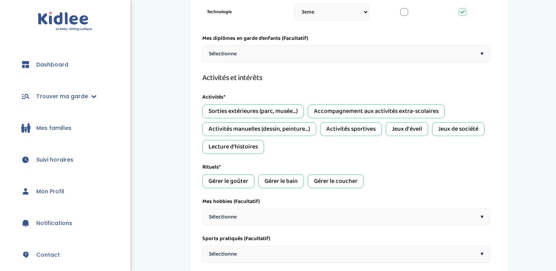
scroll to position [521, 0]
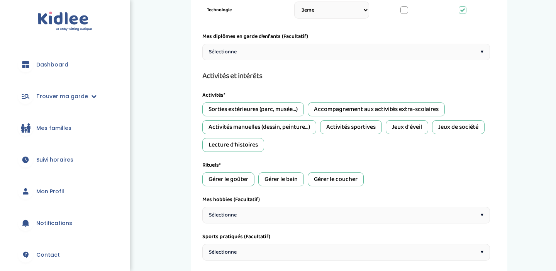
click at [286, 109] on div "Sorties extérieures (parc, musée...)" at bounding box center [253, 109] width 102 height 14
click at [340, 105] on div "Accompagnement aux activités extra-scolaires" at bounding box center [376, 109] width 137 height 14
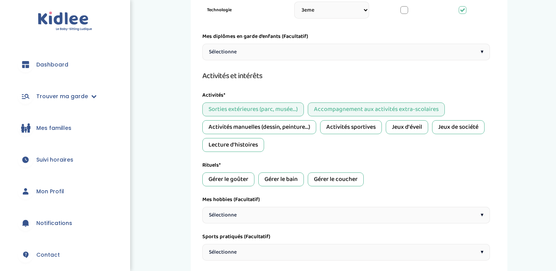
click at [350, 133] on div "Activités sportives" at bounding box center [351, 127] width 62 height 14
click at [396, 129] on div "Jeux d'éveil" at bounding box center [407, 127] width 43 height 14
click at [438, 129] on div "Jeux de société" at bounding box center [458, 127] width 53 height 14
click at [242, 148] on div "Lecture d'histoires" at bounding box center [233, 145] width 62 height 14
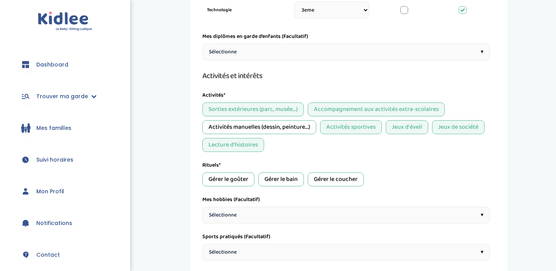
click at [267, 125] on div "Activités manuelles (dessin, peinture...)" at bounding box center [259, 127] width 114 height 14
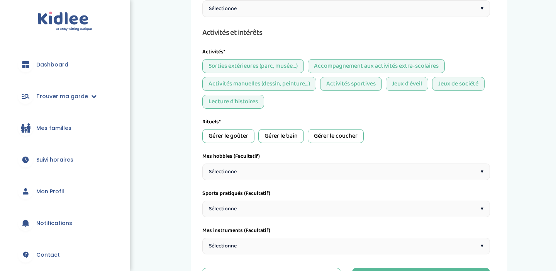
scroll to position [566, 0]
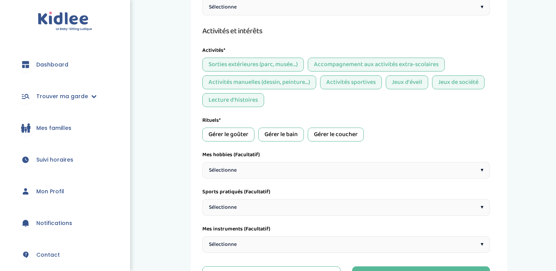
click at [231, 133] on div "Gérer le goûter" at bounding box center [228, 135] width 52 height 14
click at [284, 133] on div "Gérer le bain" at bounding box center [281, 135] width 46 height 14
click at [350, 133] on div "Gérer le coucher" at bounding box center [336, 135] width 56 height 14
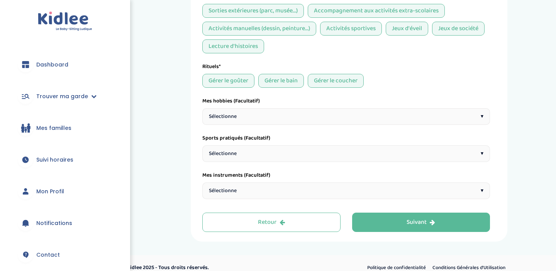
scroll to position [624, 0]
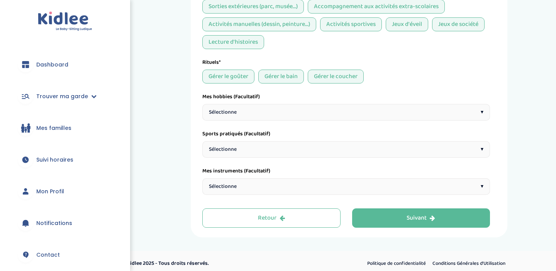
click at [331, 113] on div "Sélectionne ▾" at bounding box center [346, 112] width 288 height 17
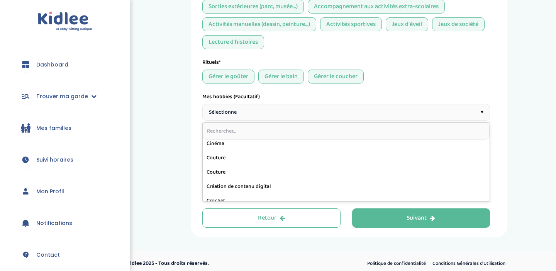
scroll to position [70, 0]
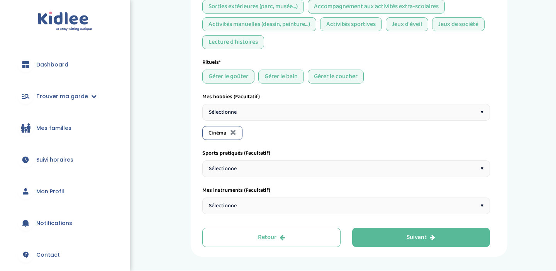
click at [274, 105] on div "Sélectionne ▾" at bounding box center [346, 112] width 288 height 17
click at [277, 115] on div "Sélectionne ▾" at bounding box center [346, 112] width 288 height 17
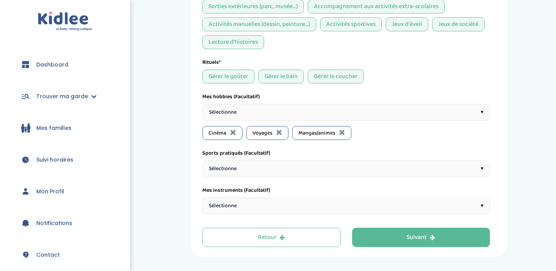
click at [305, 116] on div "Sélectionne ▾" at bounding box center [346, 112] width 288 height 17
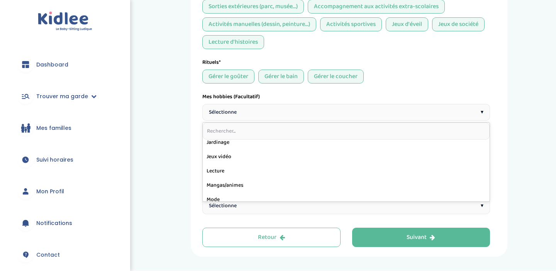
scroll to position [247, 0]
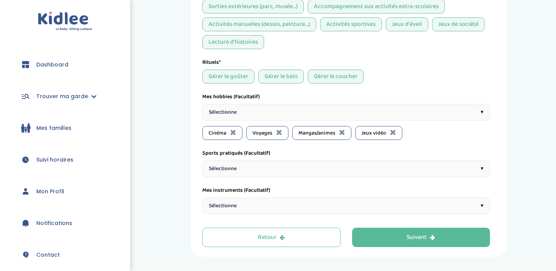
click at [293, 104] on div "Sélectionne ▾" at bounding box center [346, 112] width 288 height 17
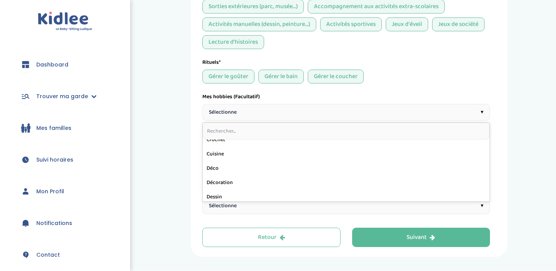
scroll to position [122, 0]
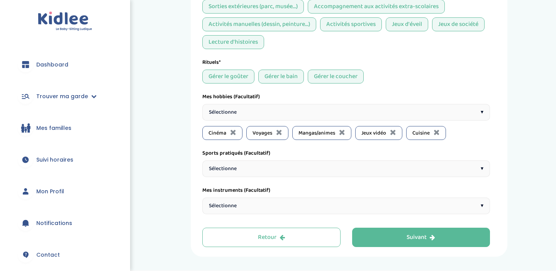
click at [285, 116] on div "Sélectionne ▾" at bounding box center [346, 112] width 288 height 17
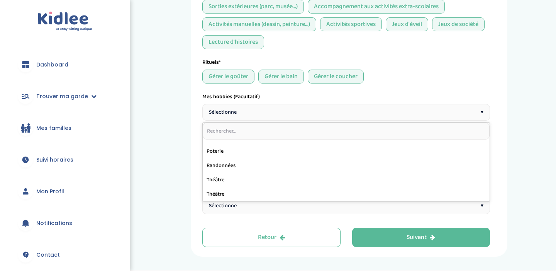
scroll to position [648, 0]
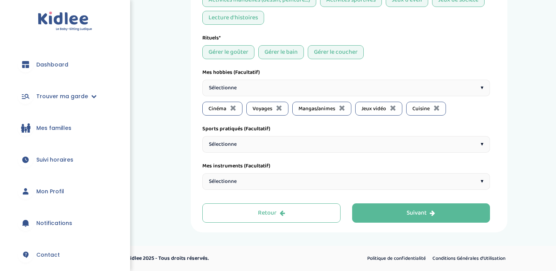
click at [268, 139] on div "Sélectionne ▾" at bounding box center [346, 144] width 288 height 17
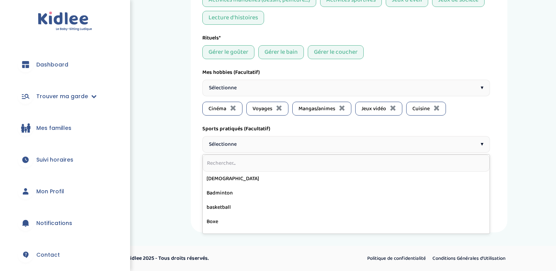
click at [295, 129] on div "Sports pratiqués (Facultatif)" at bounding box center [346, 129] width 288 height 8
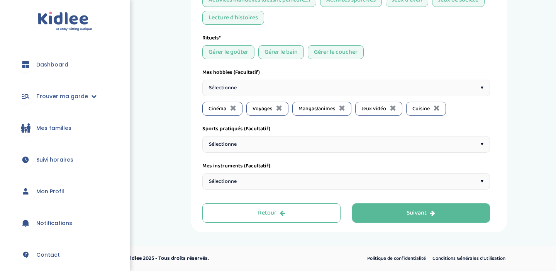
click at [289, 142] on div "Sélectionne ▾" at bounding box center [346, 144] width 288 height 17
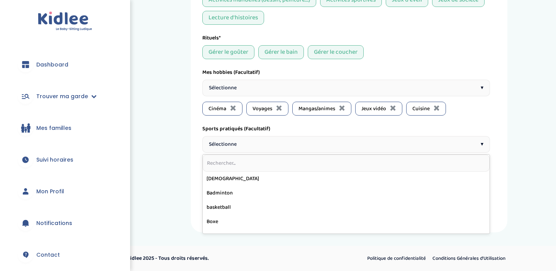
click at [282, 166] on input "text" at bounding box center [346, 163] width 287 height 17
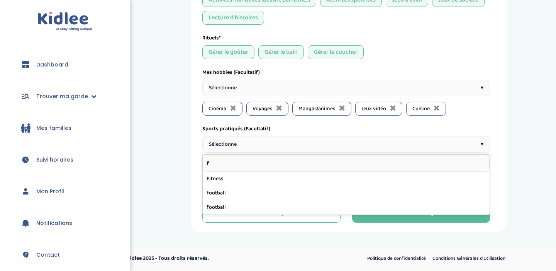
type input "fo"
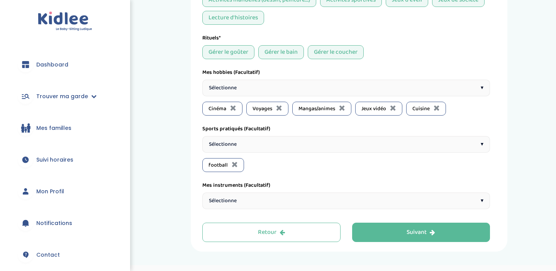
scroll to position [667, 0]
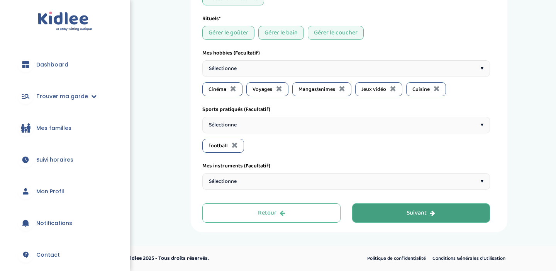
click at [402, 220] on button "Suivant" at bounding box center [421, 212] width 138 height 19
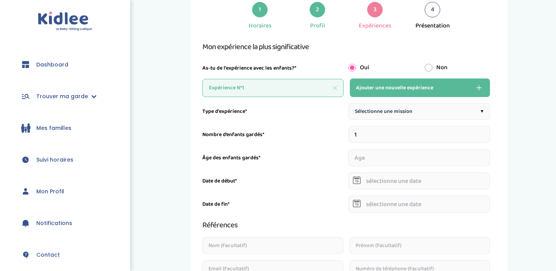
scroll to position [29, 0]
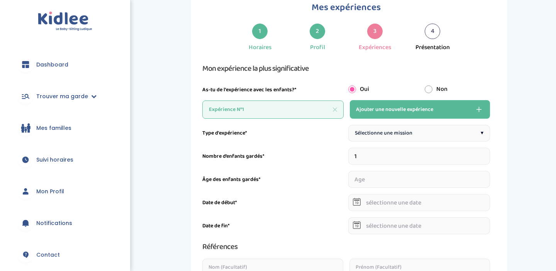
click at [391, 111] on span "Ajouter une nouvelle expérience" at bounding box center [394, 109] width 77 height 9
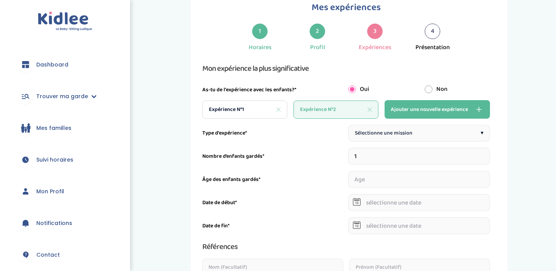
click at [371, 108] on icon at bounding box center [370, 109] width 4 height 4
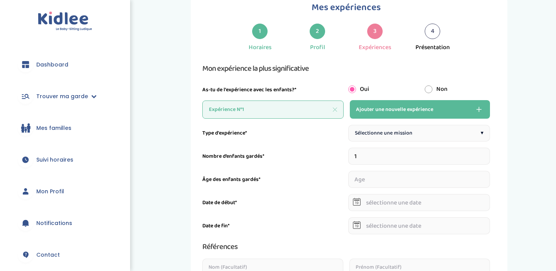
click at [406, 134] on span "Sélectionne une mission" at bounding box center [384, 133] width 58 height 8
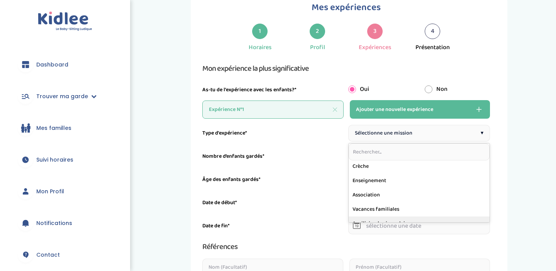
scroll to position [85, 0]
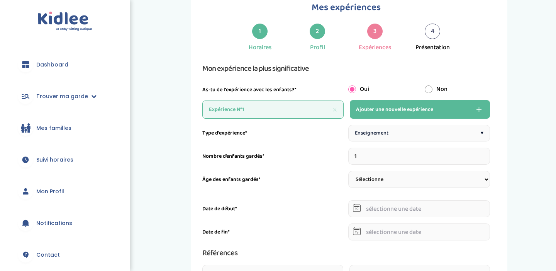
click at [387, 178] on select "Sélectionne 3-6 ans 6-9 ans +9 ans" at bounding box center [420, 179] width 142 height 17
select select "+9"
select select
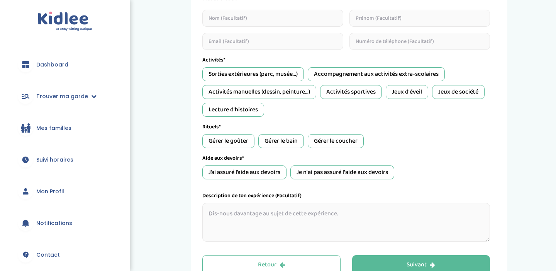
scroll to position [306, 0]
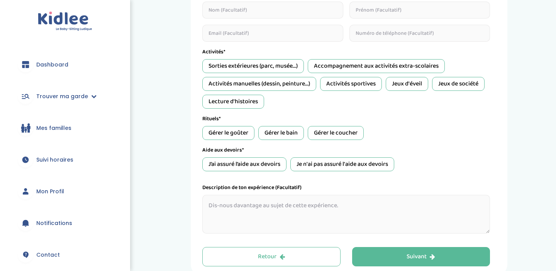
click at [265, 163] on div "J’ai assuré l’aide aux devoirs" at bounding box center [244, 164] width 84 height 14
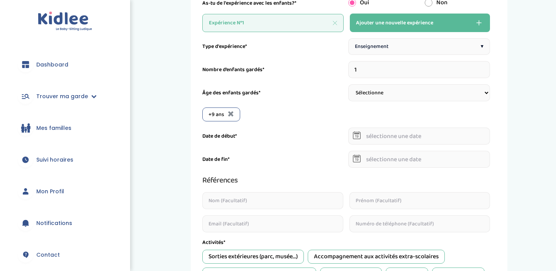
scroll to position [114, 0]
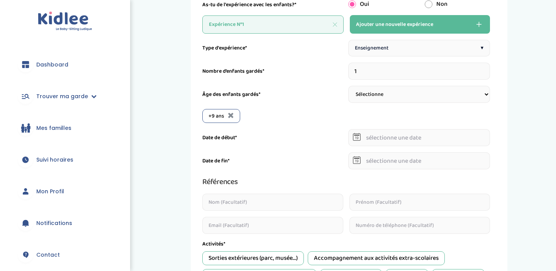
click at [408, 51] on div "Enseignement ▾" at bounding box center [420, 48] width 142 height 17
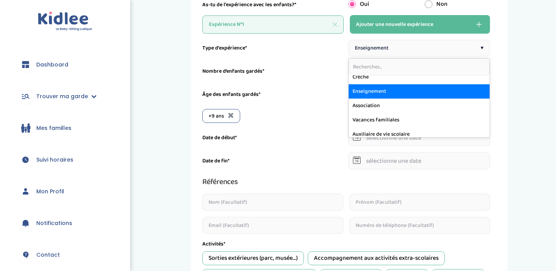
scroll to position [92, 0]
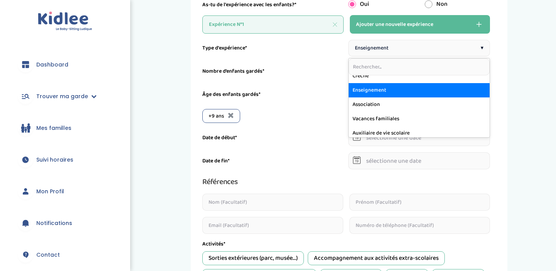
click at [314, 124] on div "Type d'expérience* Enseignement ▾ Sorties d’école Baby-sitting le soir Baby-sit…" at bounding box center [346, 233] width 288 height 386
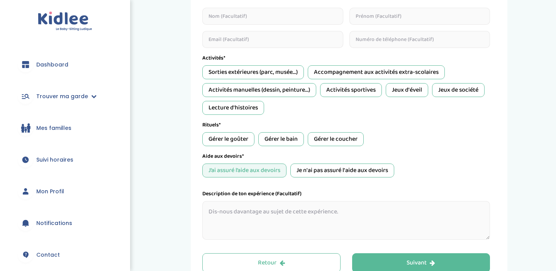
scroll to position [301, 0]
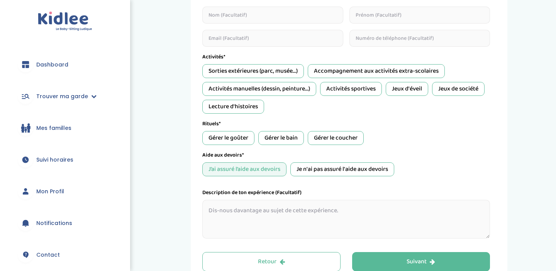
click at [409, 88] on div "Jeux d'éveil" at bounding box center [407, 89] width 43 height 14
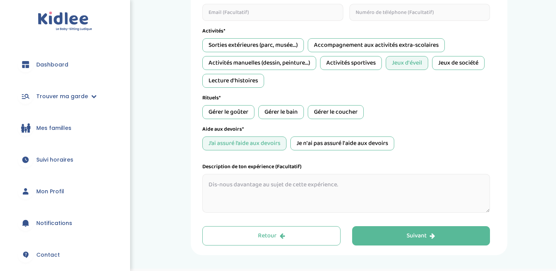
scroll to position [349, 0]
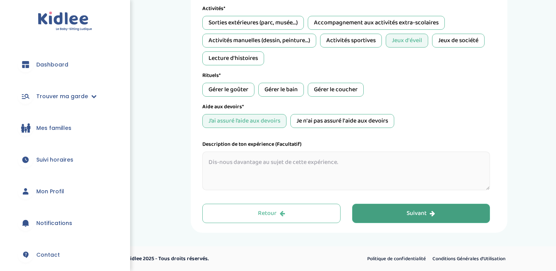
click at [402, 216] on button "Suivant" at bounding box center [421, 213] width 138 height 19
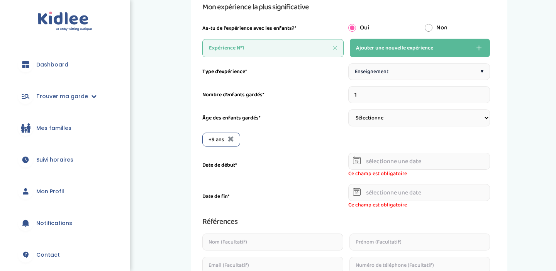
scroll to position [100, 0]
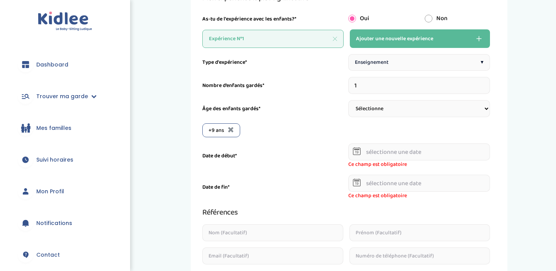
click at [398, 153] on input "text" at bounding box center [420, 151] width 142 height 17
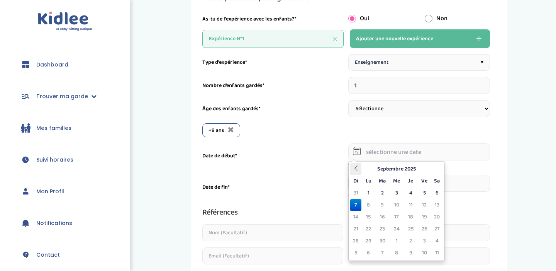
click at [354, 167] on icon at bounding box center [356, 167] width 5 height 5
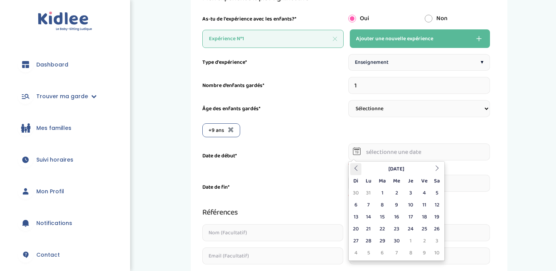
click at [354, 167] on icon at bounding box center [356, 167] width 5 height 5
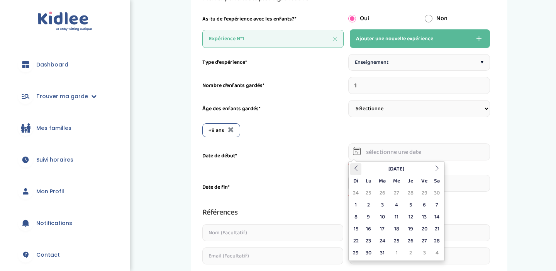
click at [354, 167] on icon at bounding box center [356, 167] width 5 height 5
click at [393, 168] on th "Julliet 2024" at bounding box center [397, 169] width 70 height 12
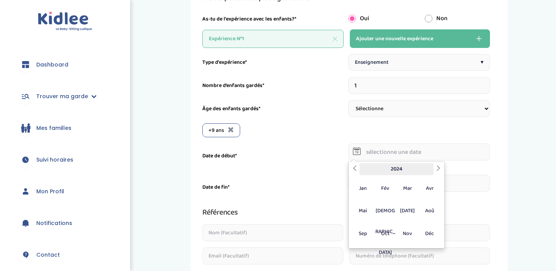
click at [393, 167] on th "2024" at bounding box center [397, 169] width 74 height 12
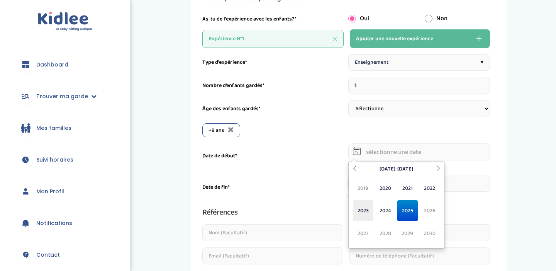
click at [359, 211] on span "2023" at bounding box center [363, 210] width 20 height 21
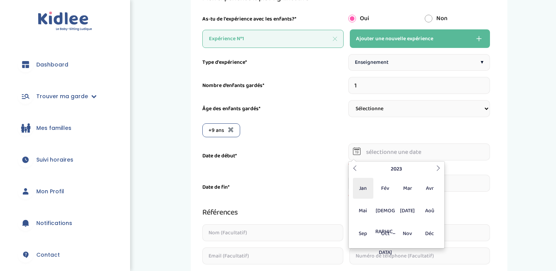
click at [370, 191] on span "Jan" at bounding box center [363, 188] width 20 height 21
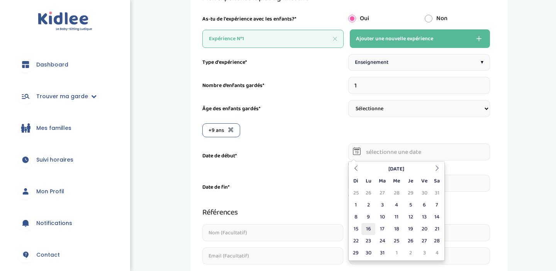
click at [371, 227] on td "16" at bounding box center [369, 229] width 14 height 12
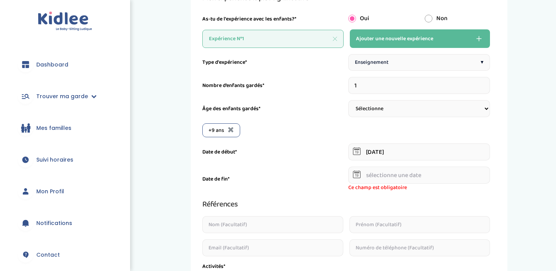
click at [405, 177] on input "text" at bounding box center [420, 175] width 142 height 17
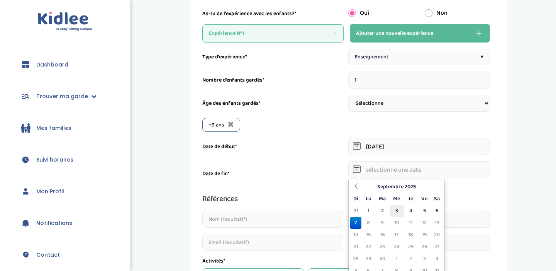
scroll to position [107, 0]
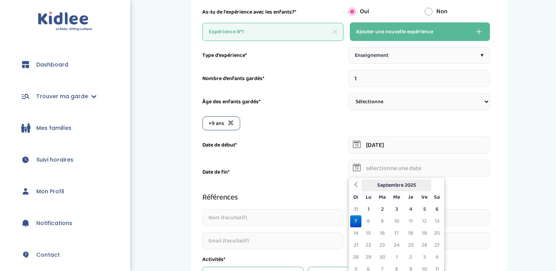
click at [404, 188] on th "Septembre 2025" at bounding box center [397, 185] width 70 height 12
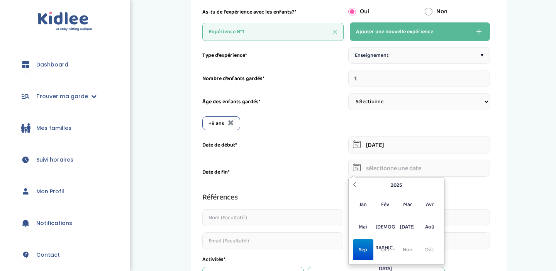
click at [410, 142] on input "[DATE]" at bounding box center [420, 144] width 142 height 17
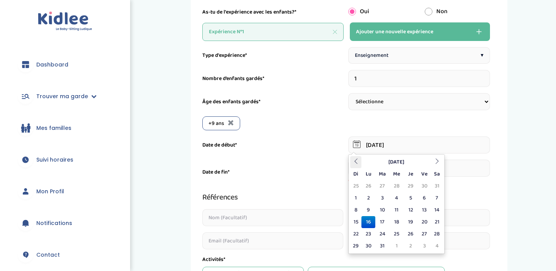
click at [360, 160] on th at bounding box center [356, 162] width 12 height 12
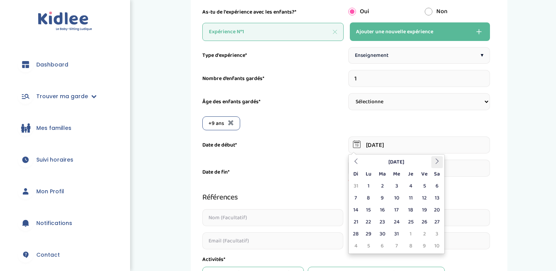
click at [439, 160] on icon at bounding box center [437, 160] width 5 height 5
click at [382, 219] on td "20" at bounding box center [383, 222] width 14 height 12
type input "[DATE]"
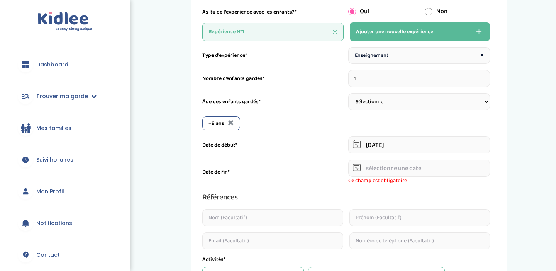
click at [398, 168] on input "text" at bounding box center [420, 168] width 142 height 17
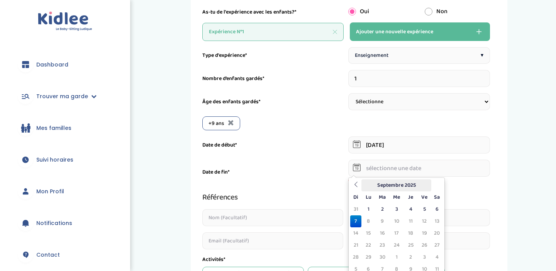
click at [398, 185] on th "Septembre 2025" at bounding box center [397, 185] width 70 height 12
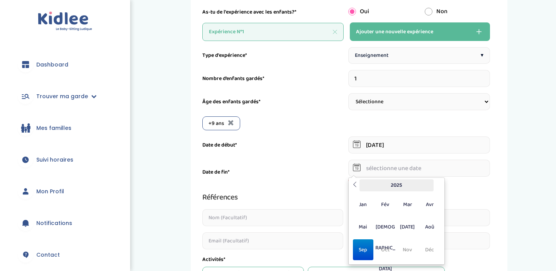
click at [398, 185] on th "2025" at bounding box center [397, 185] width 74 height 12
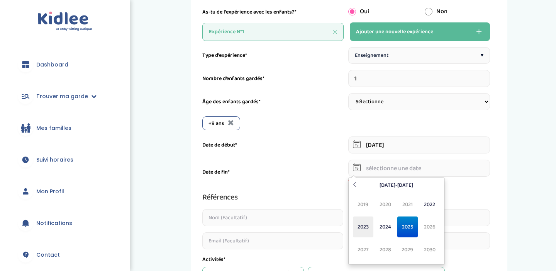
click at [366, 226] on span "2023" at bounding box center [363, 226] width 20 height 21
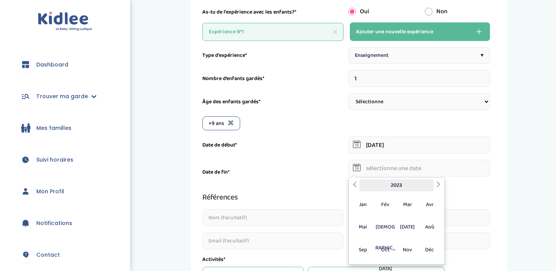
click at [386, 183] on th "2023" at bounding box center [397, 185] width 74 height 12
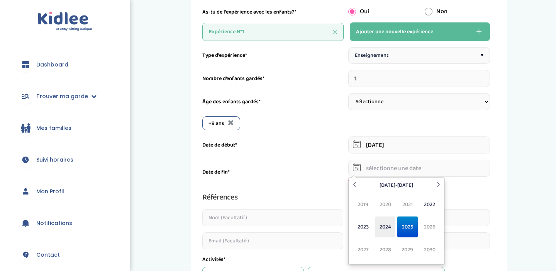
click at [381, 222] on span "2024" at bounding box center [385, 226] width 20 height 21
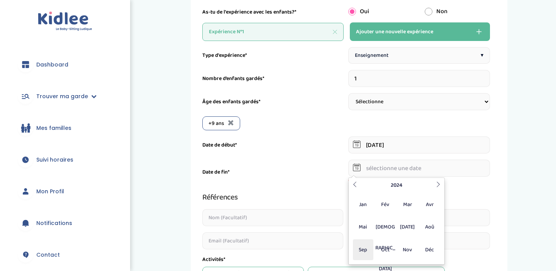
click at [366, 248] on span "Sep" at bounding box center [363, 249] width 20 height 21
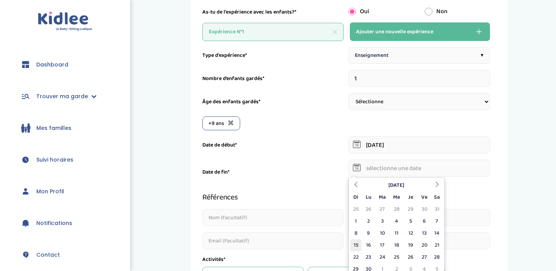
click at [356, 240] on td "15" at bounding box center [356, 245] width 12 height 12
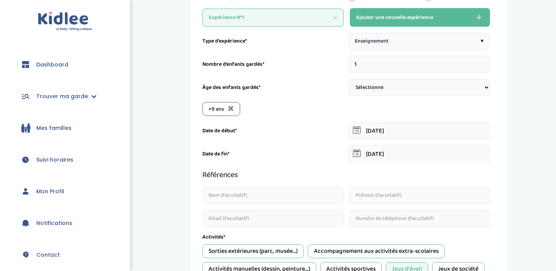
scroll to position [131, 0]
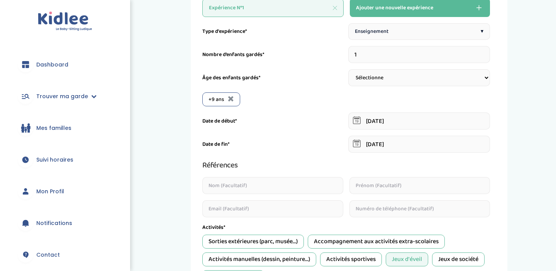
click at [408, 140] on input "[DATE]" at bounding box center [420, 144] width 142 height 17
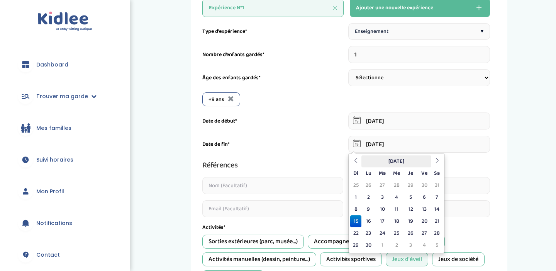
click at [402, 163] on th "[DATE]" at bounding box center [397, 161] width 70 height 12
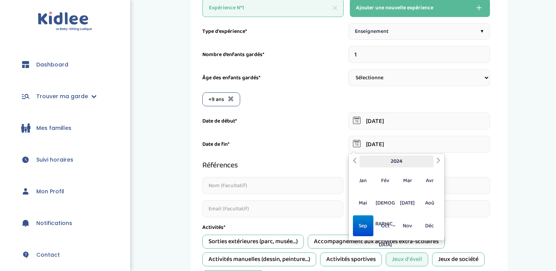
click at [403, 166] on th "2024" at bounding box center [397, 161] width 74 height 12
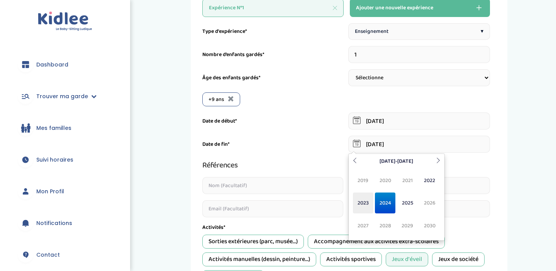
click at [362, 196] on span "2023" at bounding box center [363, 202] width 20 height 21
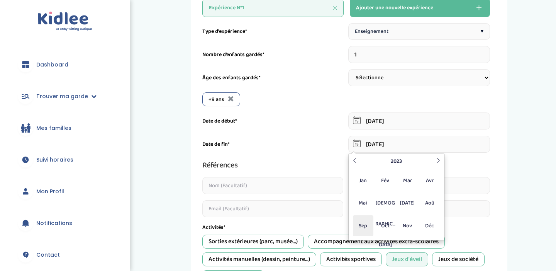
click at [359, 219] on span "Sep" at bounding box center [363, 225] width 20 height 21
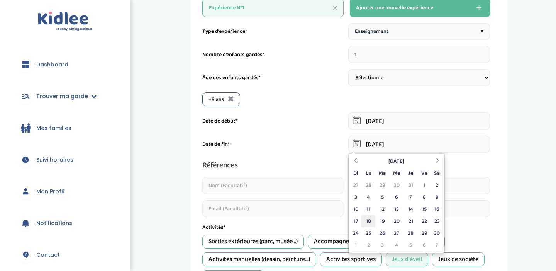
click at [369, 215] on td "18" at bounding box center [369, 221] width 14 height 12
type input "[DATE]"
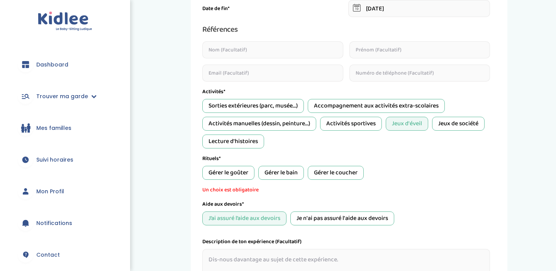
scroll to position [276, 0]
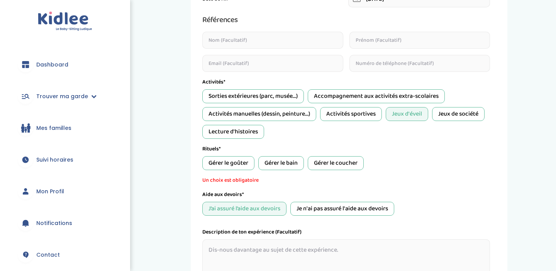
click at [250, 165] on div "Gérer le goûter" at bounding box center [228, 163] width 52 height 14
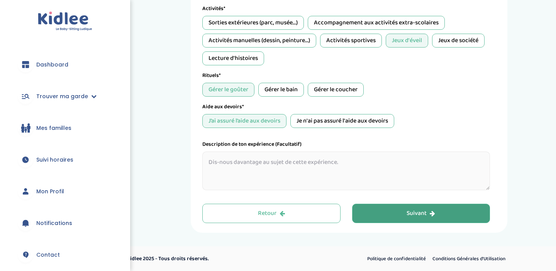
click at [423, 213] on div "Suivant" at bounding box center [421, 213] width 29 height 9
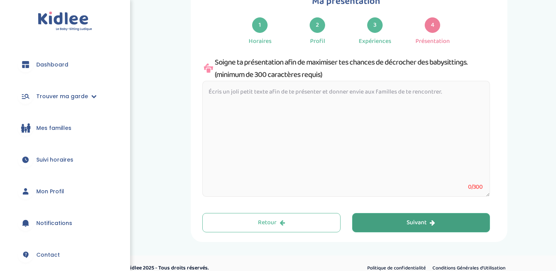
scroll to position [29, 0]
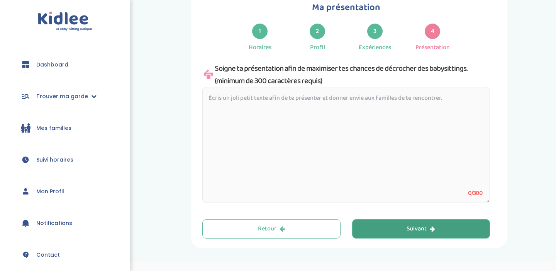
click at [303, 99] on textarea at bounding box center [346, 145] width 288 height 116
drag, startPoint x: 209, startPoint y: 99, endPoint x: 385, endPoint y: 100, distance: 176.2
click at [385, 100] on textarea at bounding box center [346, 145] width 288 height 116
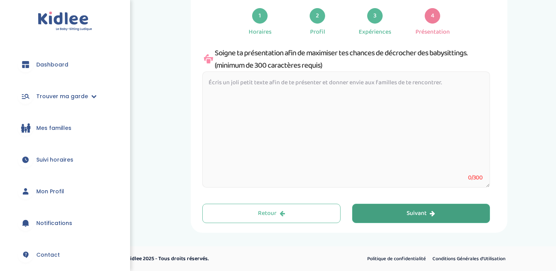
paste textarea "Je suis [Prénom], étudiant trilingue (français, anglais, espagnol), dynamique e…"
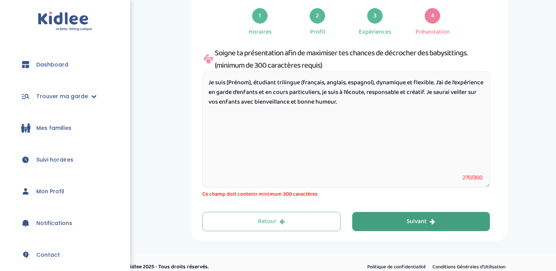
drag, startPoint x: 227, startPoint y: 81, endPoint x: 252, endPoint y: 81, distance: 25.5
click at [252, 81] on textarea "Je suis [Prénom], étudiant trilingue (français, anglais, espagnol), dynamique e…" at bounding box center [346, 129] width 288 height 116
click at [386, 81] on textarea "Bonjour, je suis [PERSON_NAME], étudiant trilingue (français, anglais, espagnol…" at bounding box center [346, 129] width 288 height 116
click at [264, 82] on textarea "Bonjour, je suis [PERSON_NAME], étudiant trilingue (français, anglais, espagnol…" at bounding box center [346, 129] width 288 height 116
click at [410, 81] on textarea "Bonjour, je suis [PERSON_NAME], un jeune étudiant trilingue (français, anglais,…" at bounding box center [346, 129] width 288 height 116
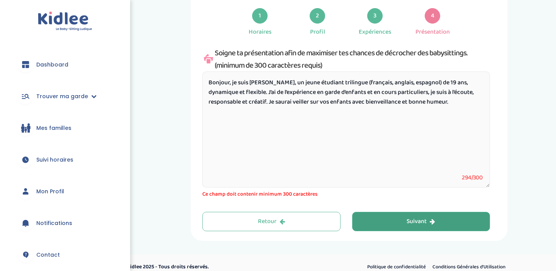
click at [439, 81] on textarea "Bonjour, je suis [PERSON_NAME], un jeune étudiant trilingue (français, anglais,…" at bounding box center [346, 129] width 288 height 116
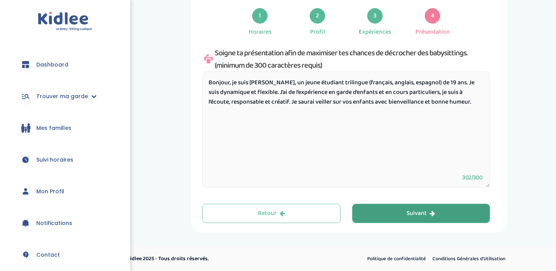
click at [271, 92] on textarea "Bonjour, je suis [PERSON_NAME], un jeune étudiant trilingue (français, anglais,…" at bounding box center [346, 129] width 288 height 116
type textarea "Bonjour, je suis [PERSON_NAME], un jeune étudiant trilingue (français, anglais,…"
click at [401, 208] on button "Suivant" at bounding box center [421, 213] width 138 height 19
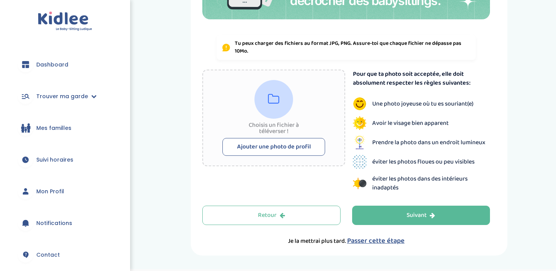
scroll to position [139, 0]
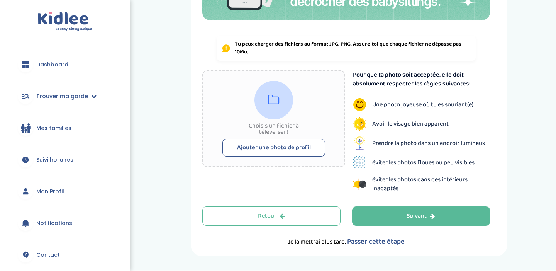
click at [309, 150] on button "Ajouter une photo de profil" at bounding box center [274, 148] width 103 height 18
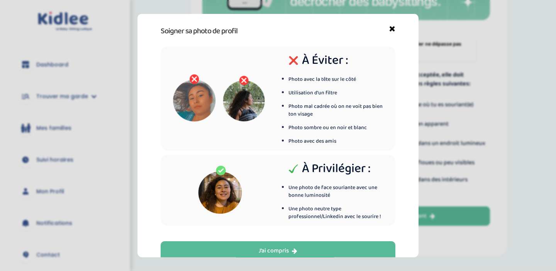
scroll to position [14, 0]
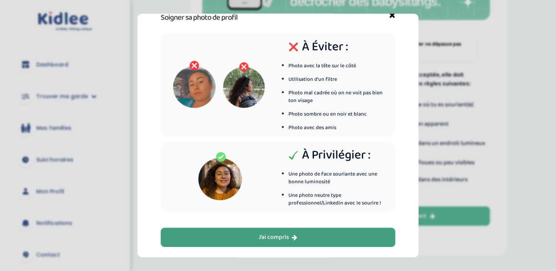
click at [296, 237] on icon "button" at bounding box center [294, 237] width 5 height 6
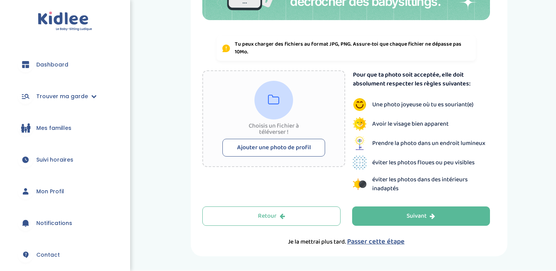
click at [378, 243] on span "Passer cette étape" at bounding box center [376, 241] width 58 height 11
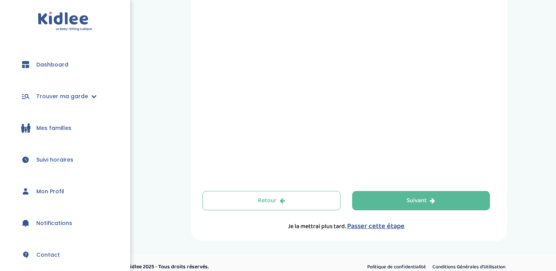
scroll to position [295, 0]
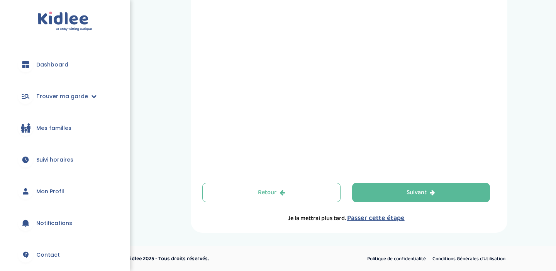
click at [370, 219] on span "Passer cette étape" at bounding box center [376, 218] width 58 height 11
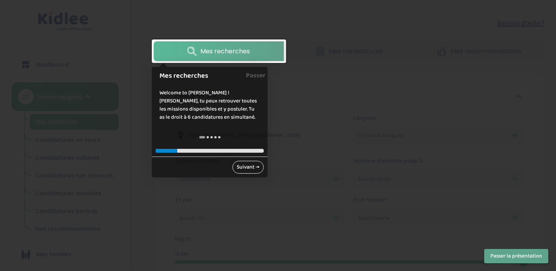
click at [240, 170] on link "Suivant →" at bounding box center [248, 167] width 31 height 13
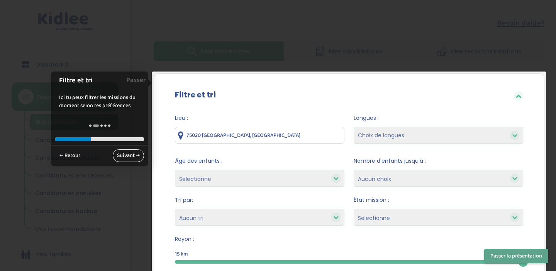
scroll to position [72, 0]
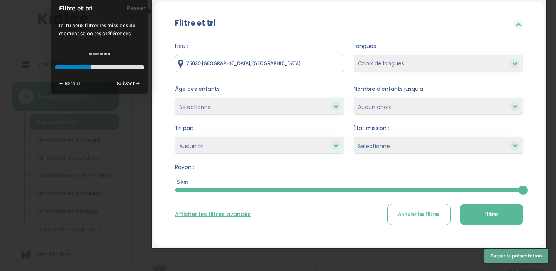
click at [495, 260] on button "Passer la présentation" at bounding box center [517, 256] width 64 height 14
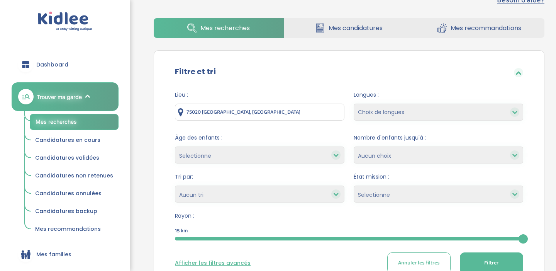
scroll to position [54, 0]
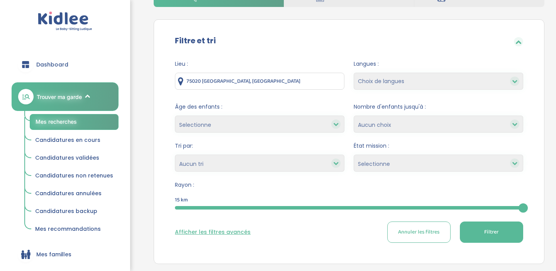
click at [444, 80] on select "Choix de langues Allemand Anglais Espagnol Italien Russe Français Coréen" at bounding box center [439, 81] width 170 height 17
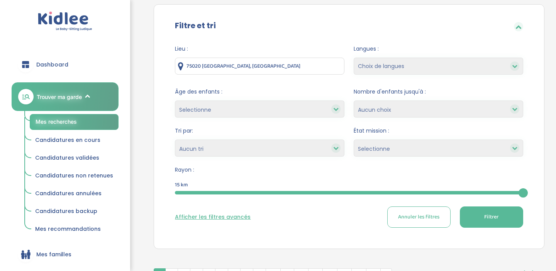
scroll to position [0, 0]
